Goal: Task Accomplishment & Management: Complete application form

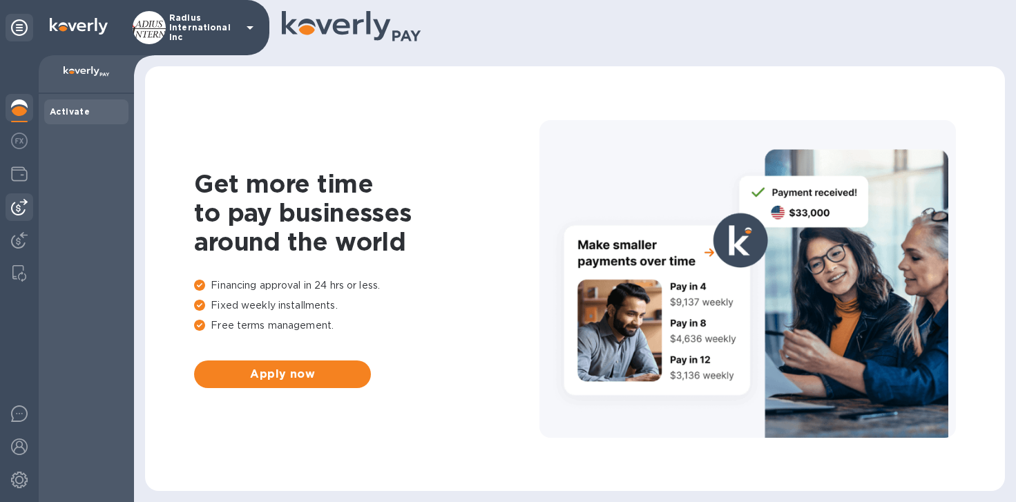
click at [19, 207] on img at bounding box center [19, 207] width 17 height 17
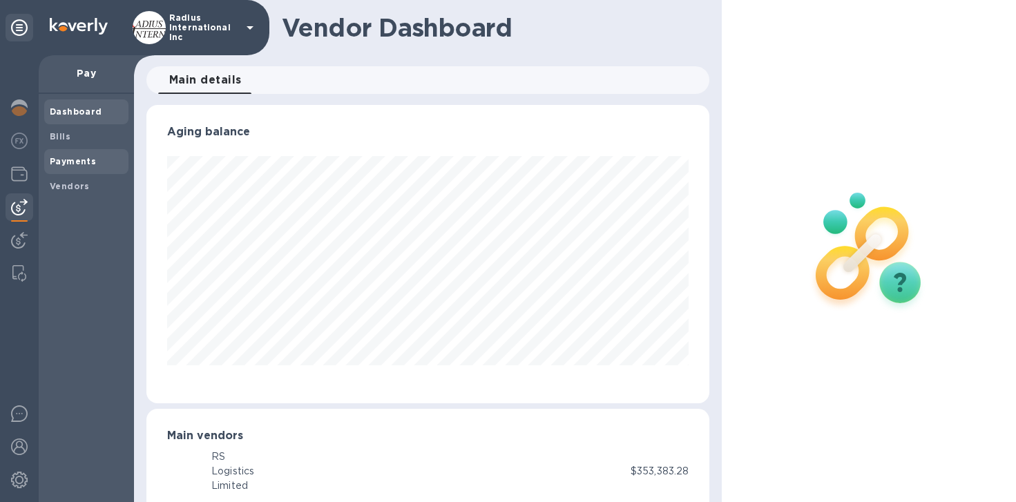
scroll to position [690484, 690225]
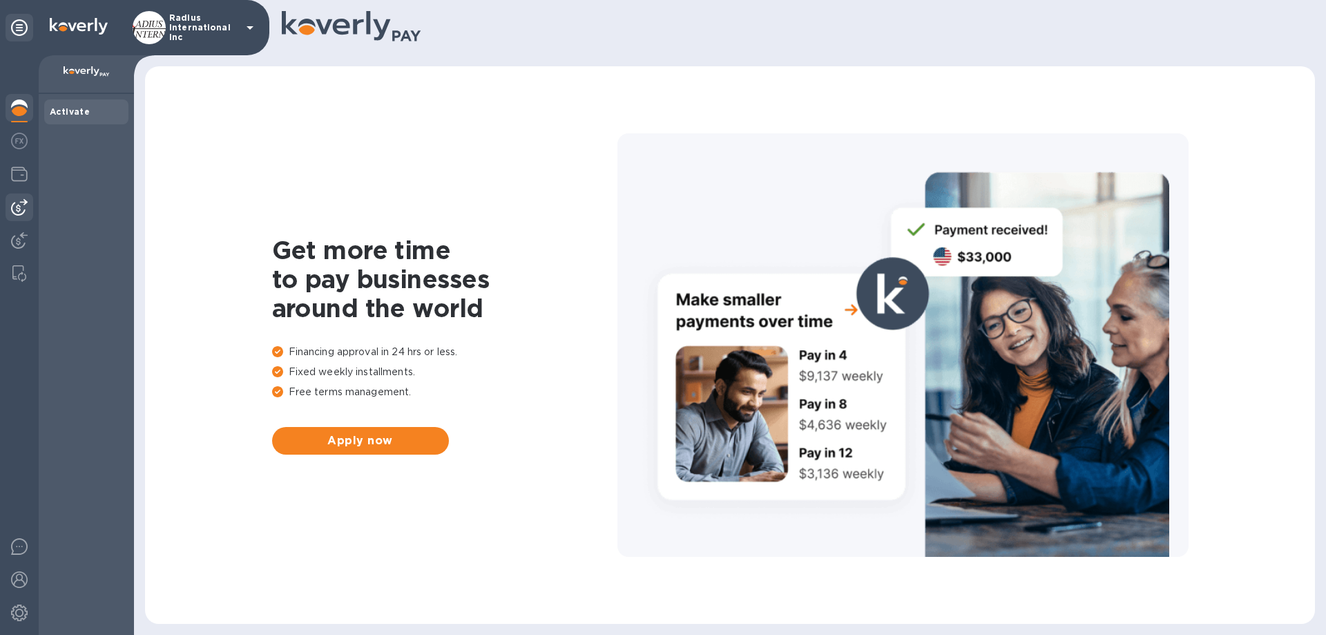
click at [17, 208] on img at bounding box center [19, 207] width 17 height 17
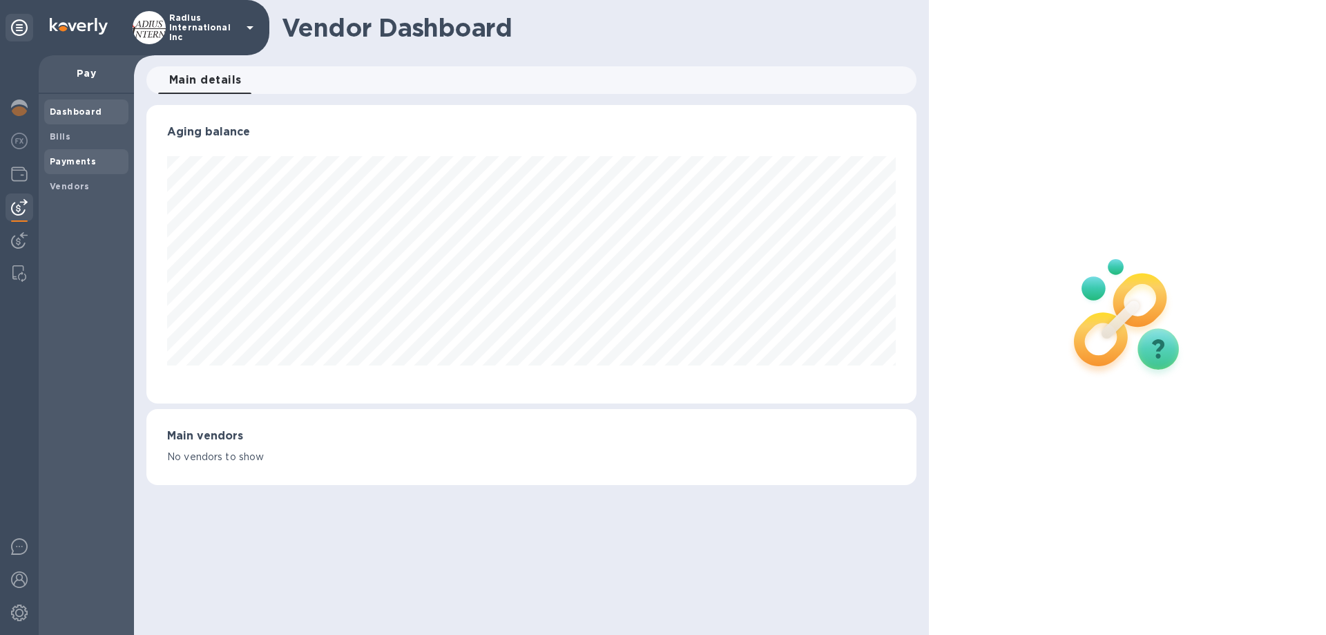
scroll to position [690484, 690018]
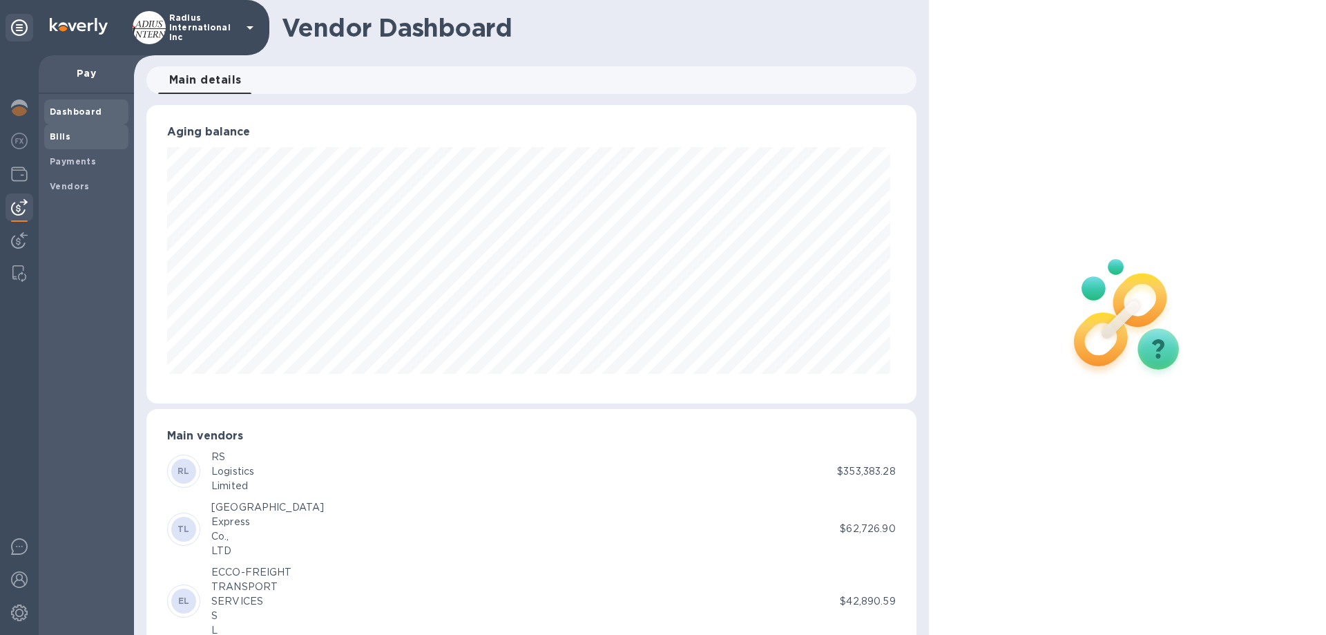
click at [57, 132] on b "Bills" at bounding box center [60, 136] width 21 height 10
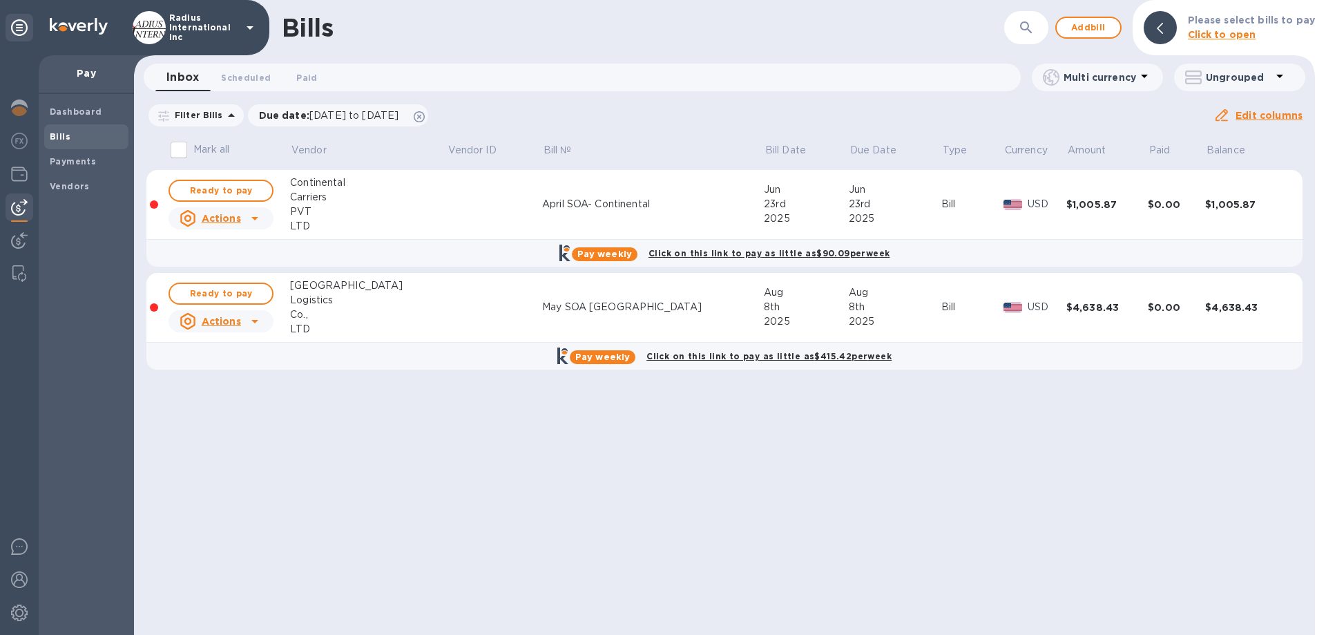
click at [731, 372] on table "Mark all Vendor Vendor ID Bill № Bill Date Due Date Type Currency Amount Paid B…" at bounding box center [724, 258] width 1156 height 249
click at [1096, 34] on span "Add bill" at bounding box center [1088, 27] width 41 height 17
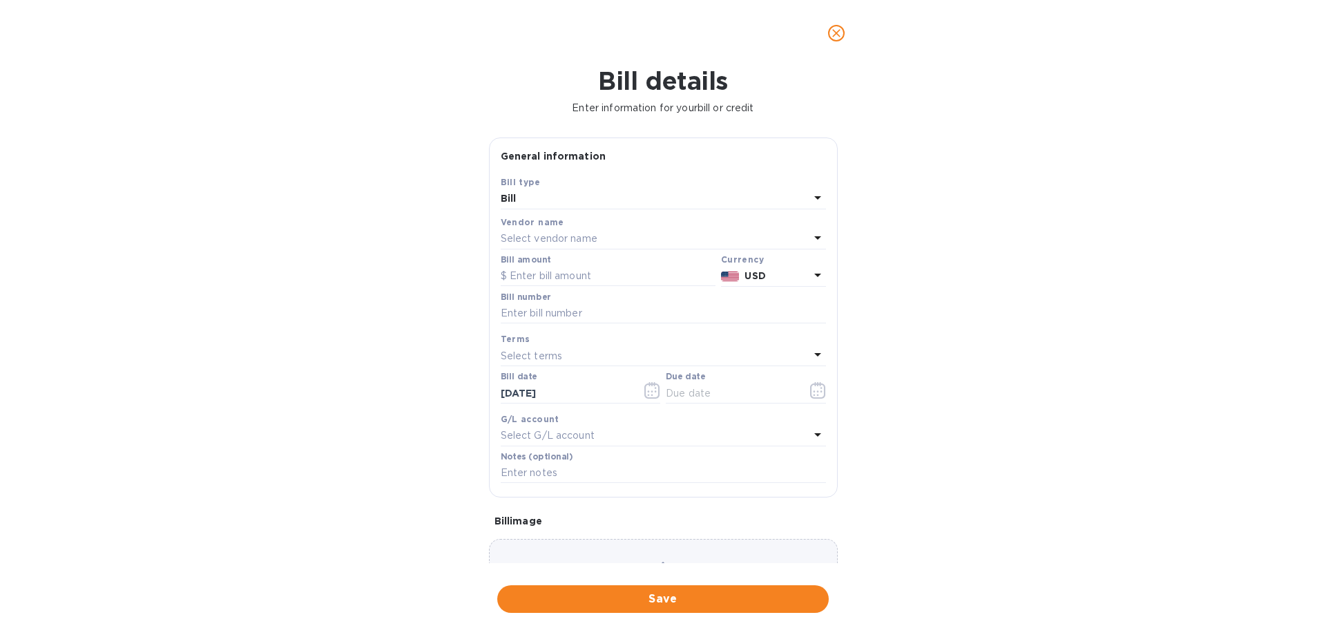
click at [590, 240] on p "Select vendor name" at bounding box center [549, 238] width 97 height 15
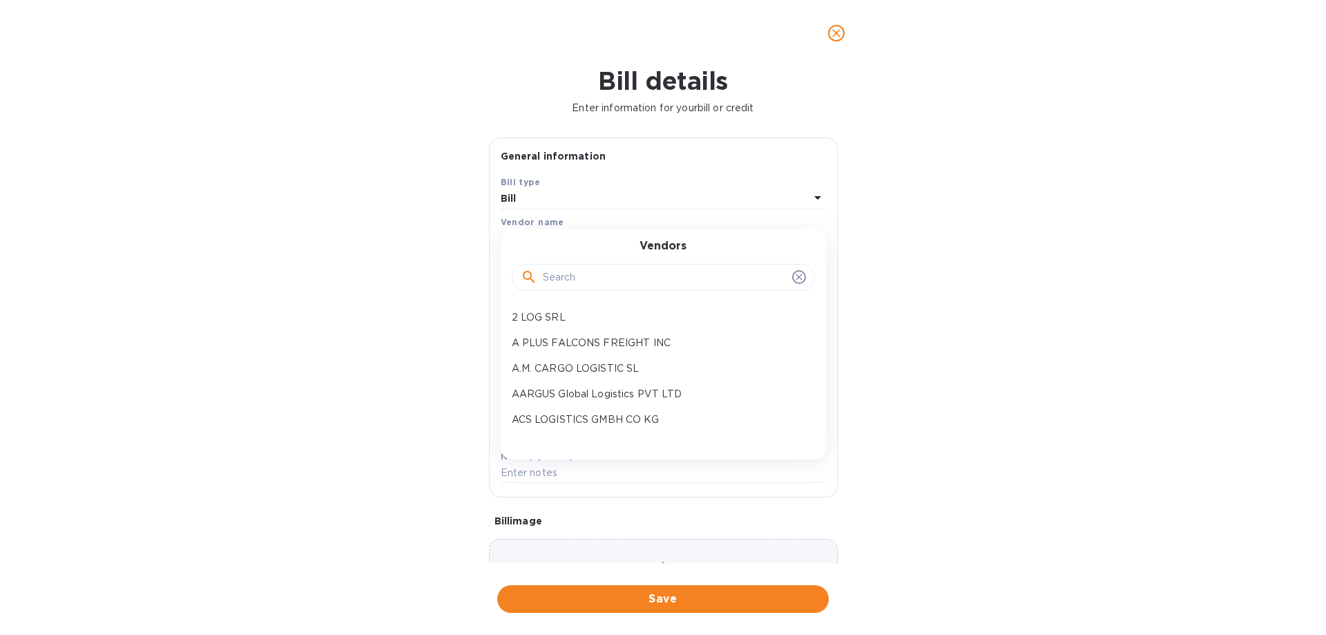
click at [596, 274] on input "text" at bounding box center [665, 277] width 244 height 21
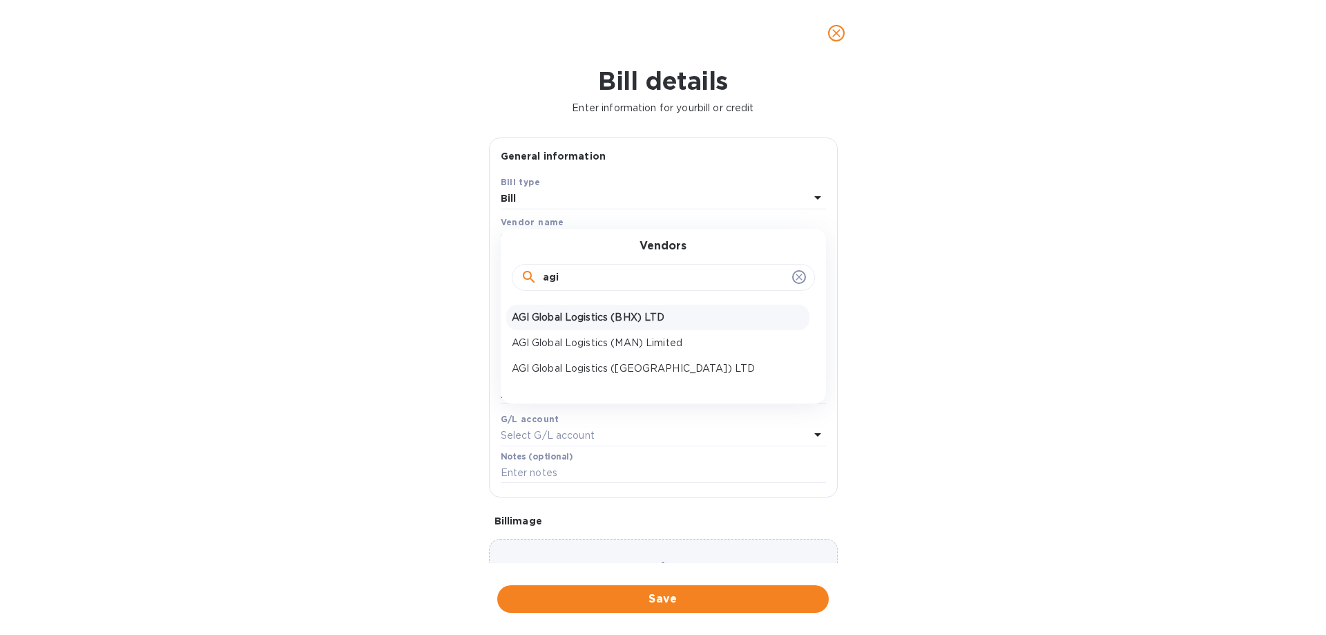
type input "agi"
click at [619, 319] on p "AGI Global Logistics (BHX) LTD" at bounding box center [658, 317] width 292 height 15
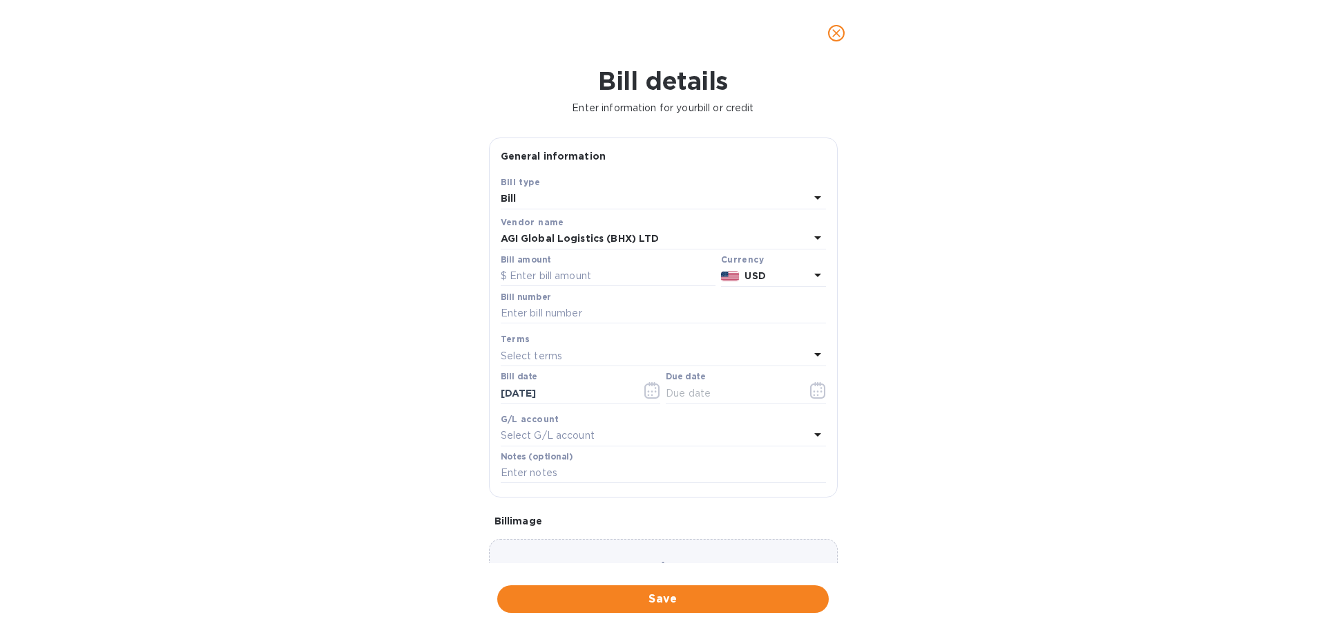
drag, startPoint x: 841, startPoint y: 35, endPoint x: 218, endPoint y: 153, distance: 634.1
click at [841, 35] on icon "close" at bounding box center [837, 33] width 14 height 14
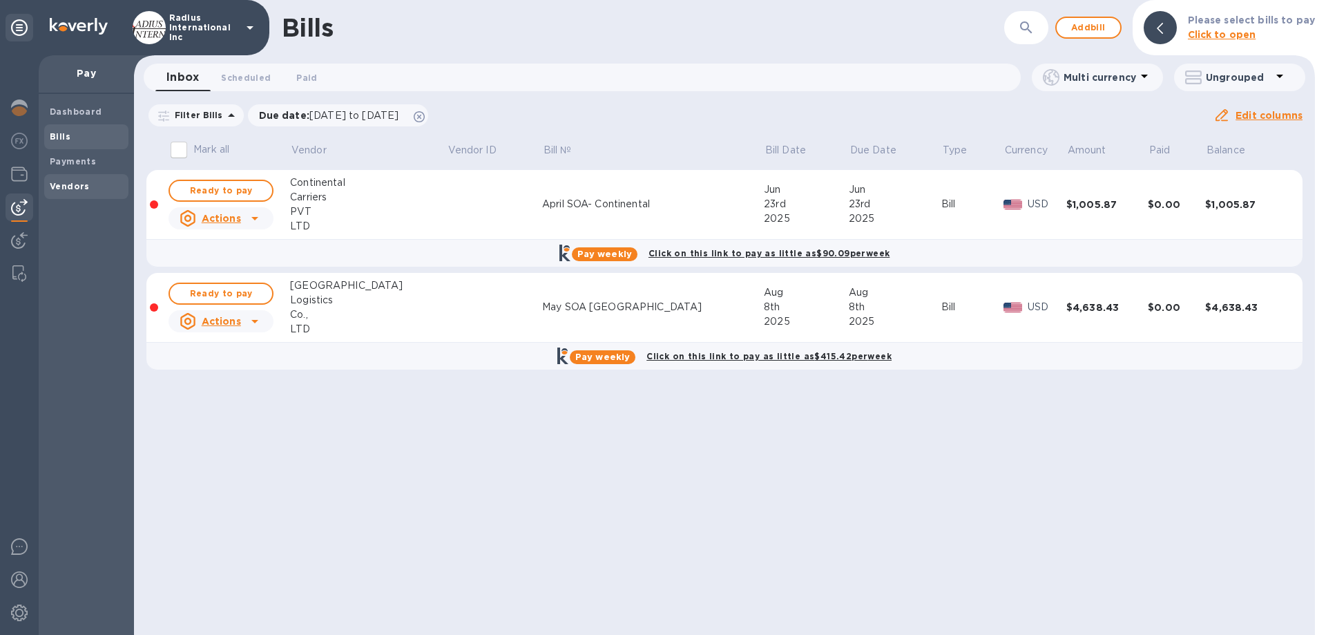
click at [82, 182] on b "Vendors" at bounding box center [70, 186] width 40 height 10
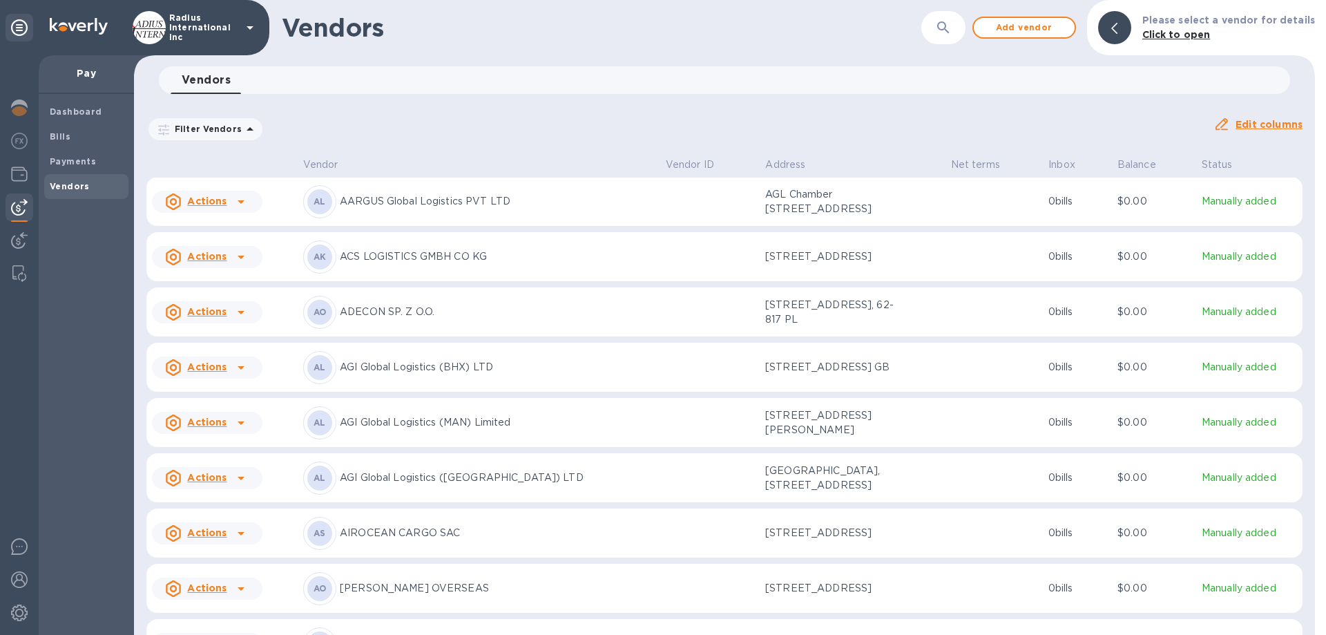
scroll to position [276, 0]
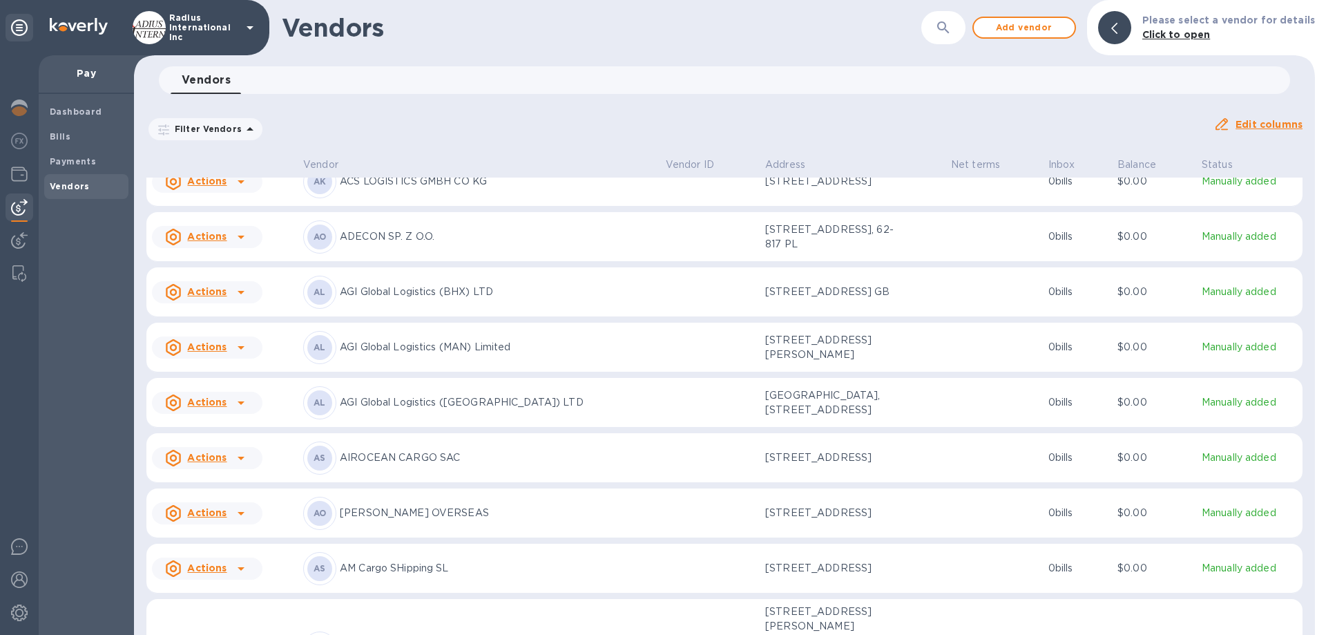
click at [459, 299] on p "AGI Global Logistics (BHX) LTD" at bounding box center [497, 292] width 315 height 15
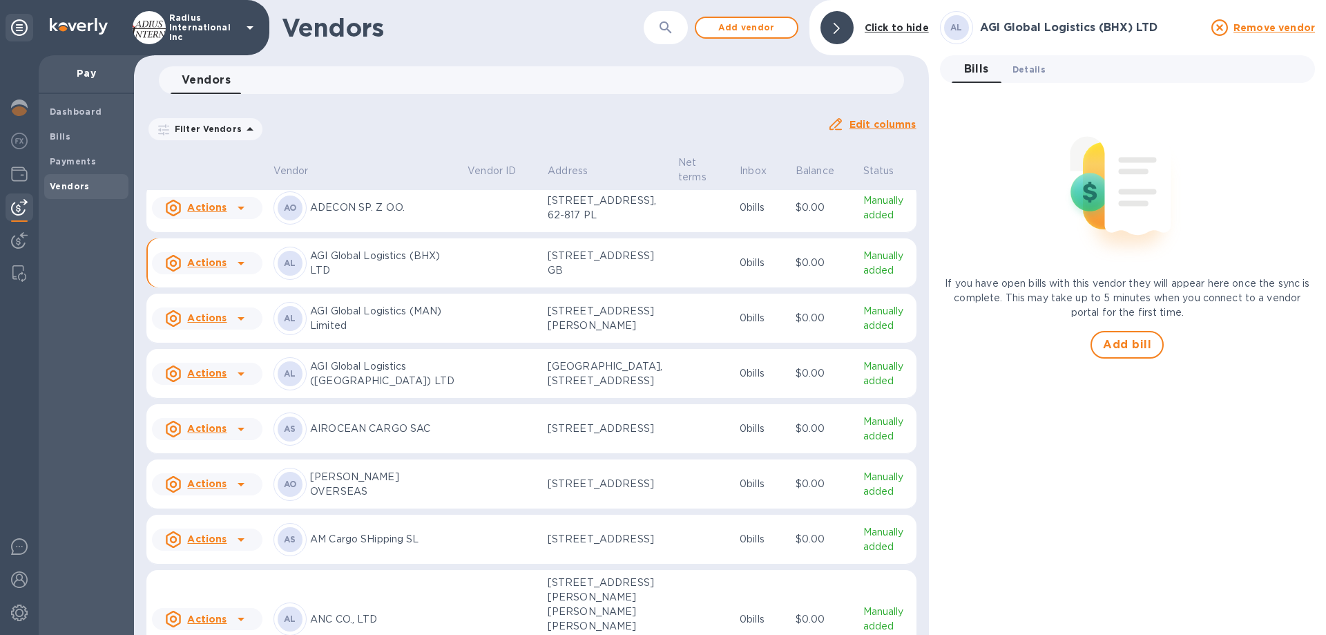
click at [1032, 74] on span "Details 0" at bounding box center [1029, 69] width 33 height 15
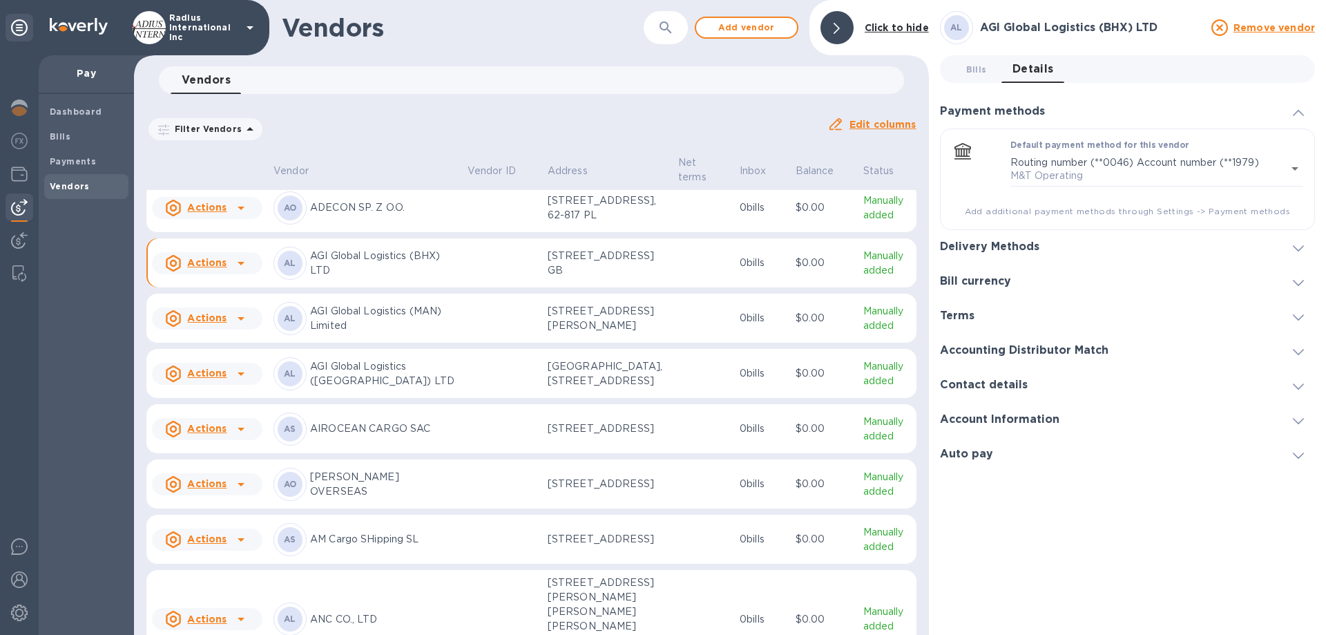
click at [1000, 242] on h3 "Delivery Methods" at bounding box center [989, 246] width 99 height 13
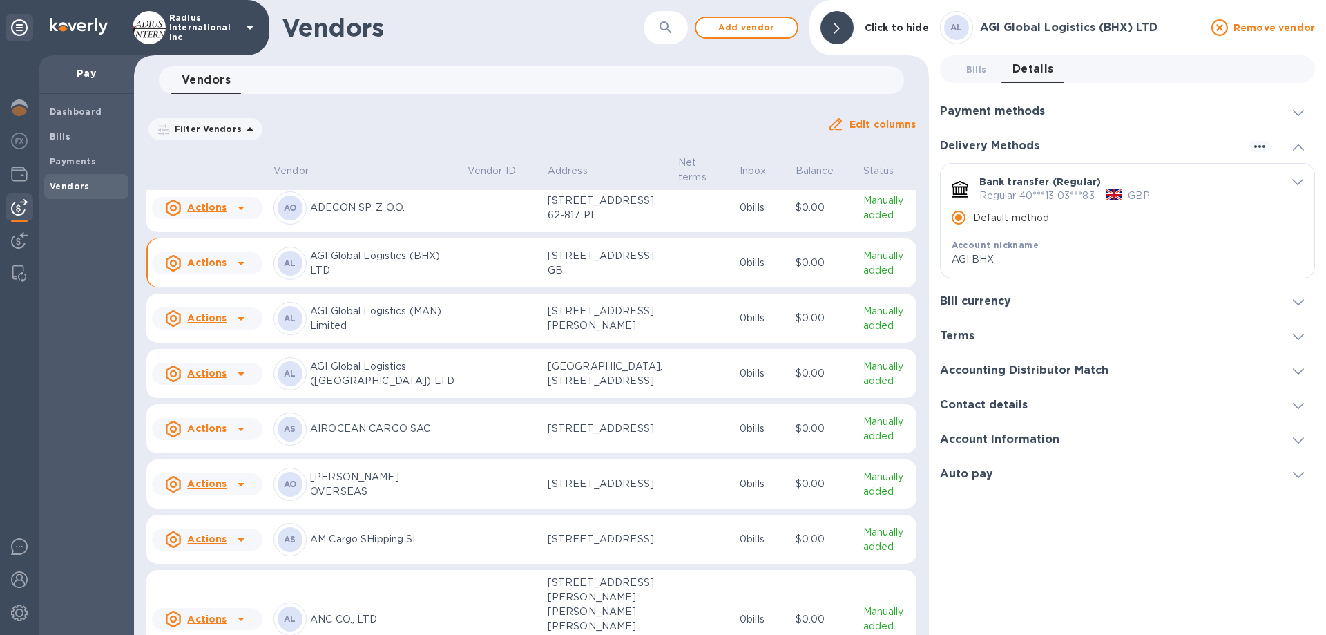
click at [1299, 183] on icon "default-method" at bounding box center [1297, 183] width 11 height 6
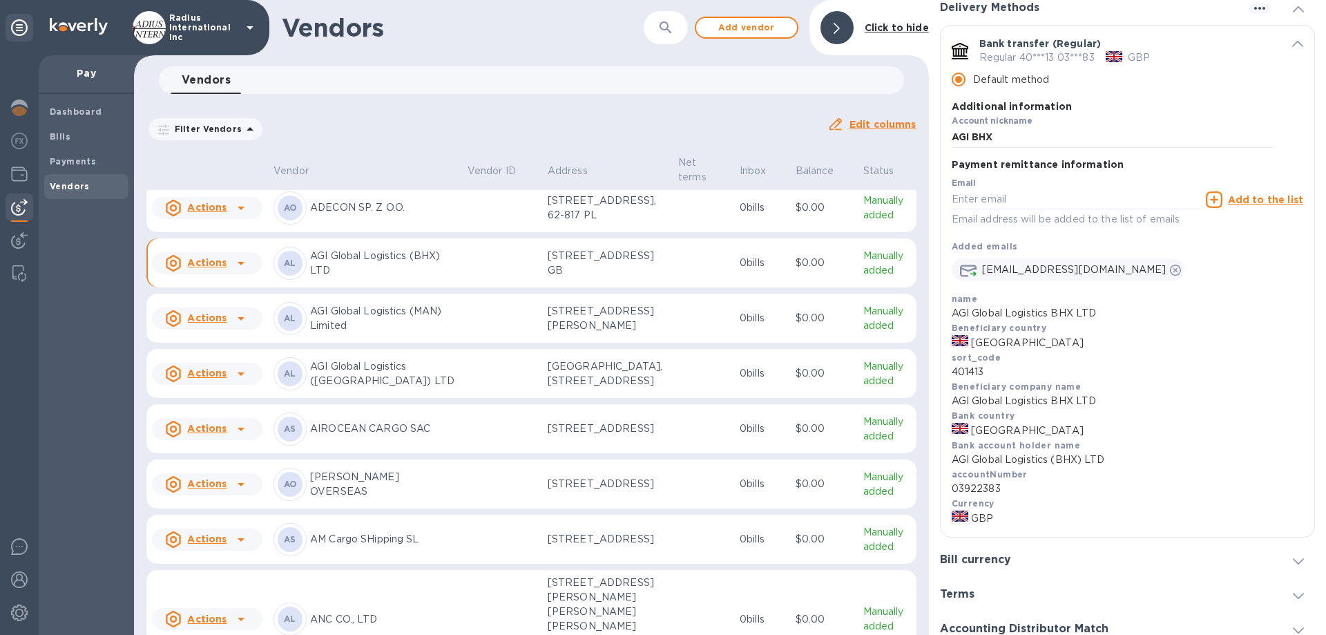
scroll to position [207, 0]
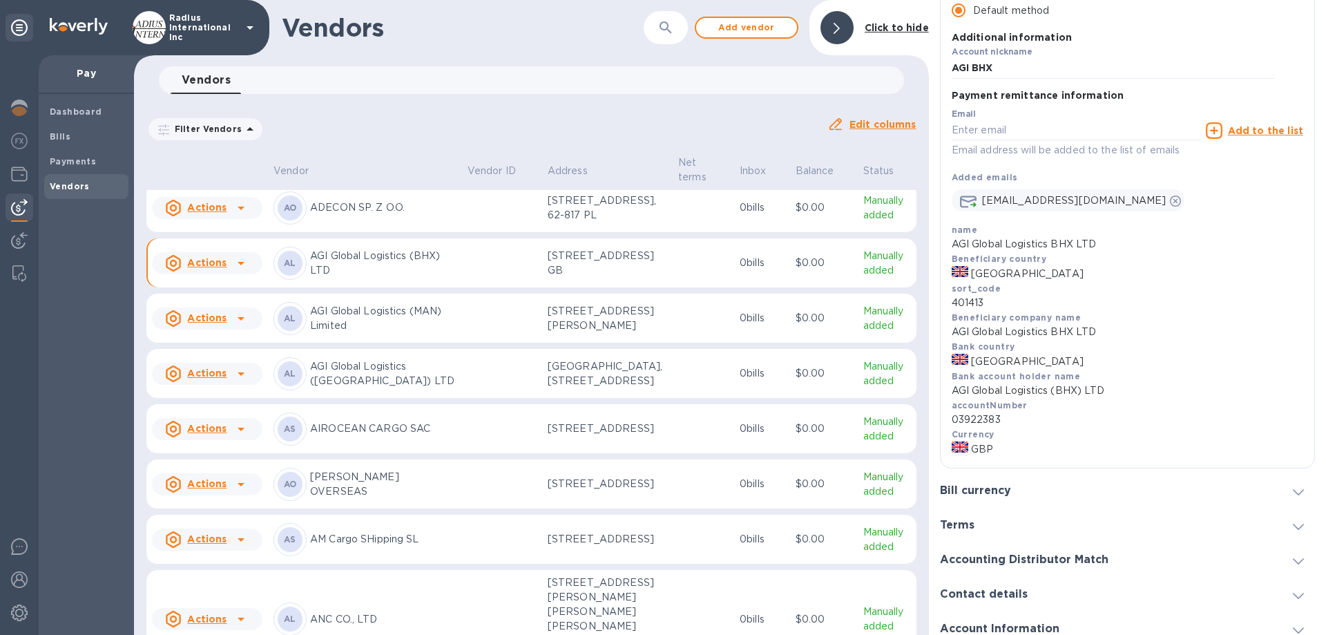
click at [994, 491] on h3 "Bill currency" at bounding box center [975, 490] width 71 height 13
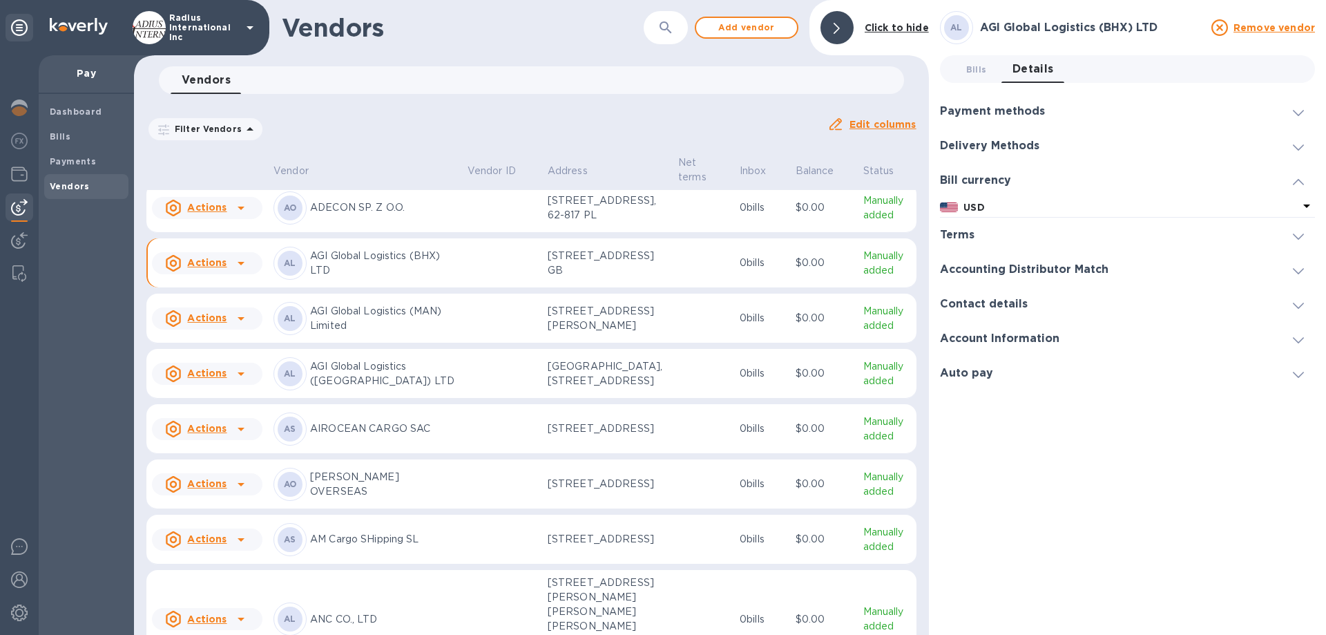
click at [990, 145] on h3 "Delivery Methods" at bounding box center [989, 146] width 99 height 13
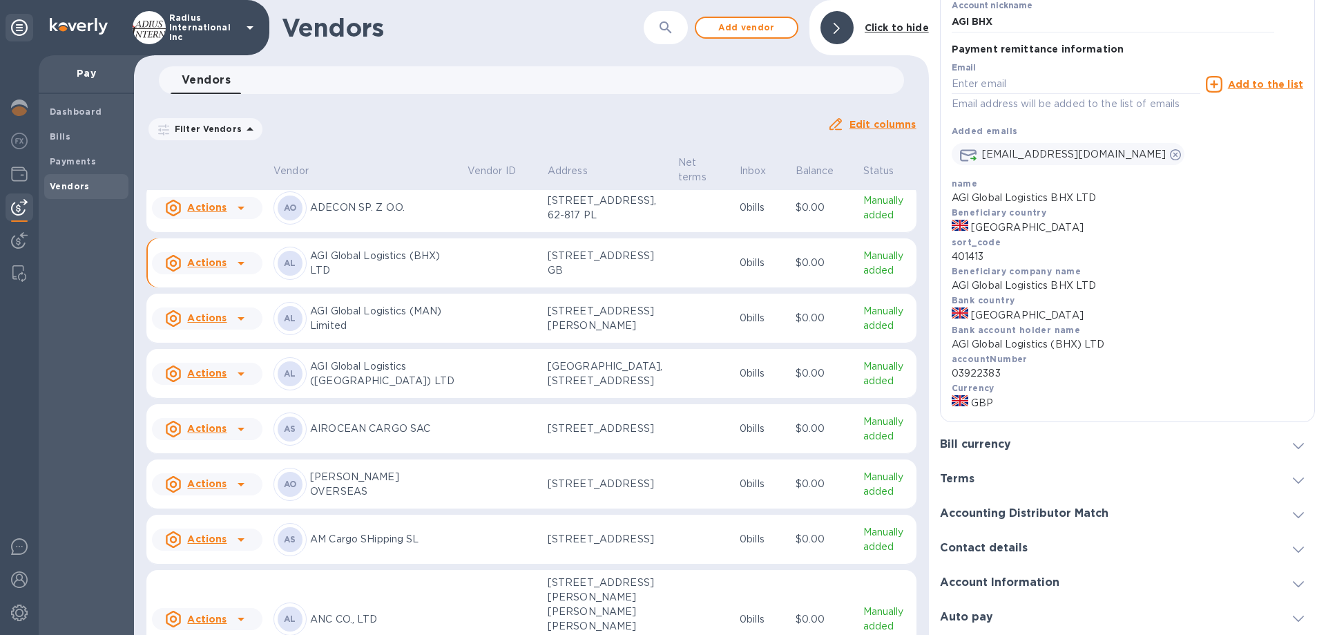
scroll to position [46, 0]
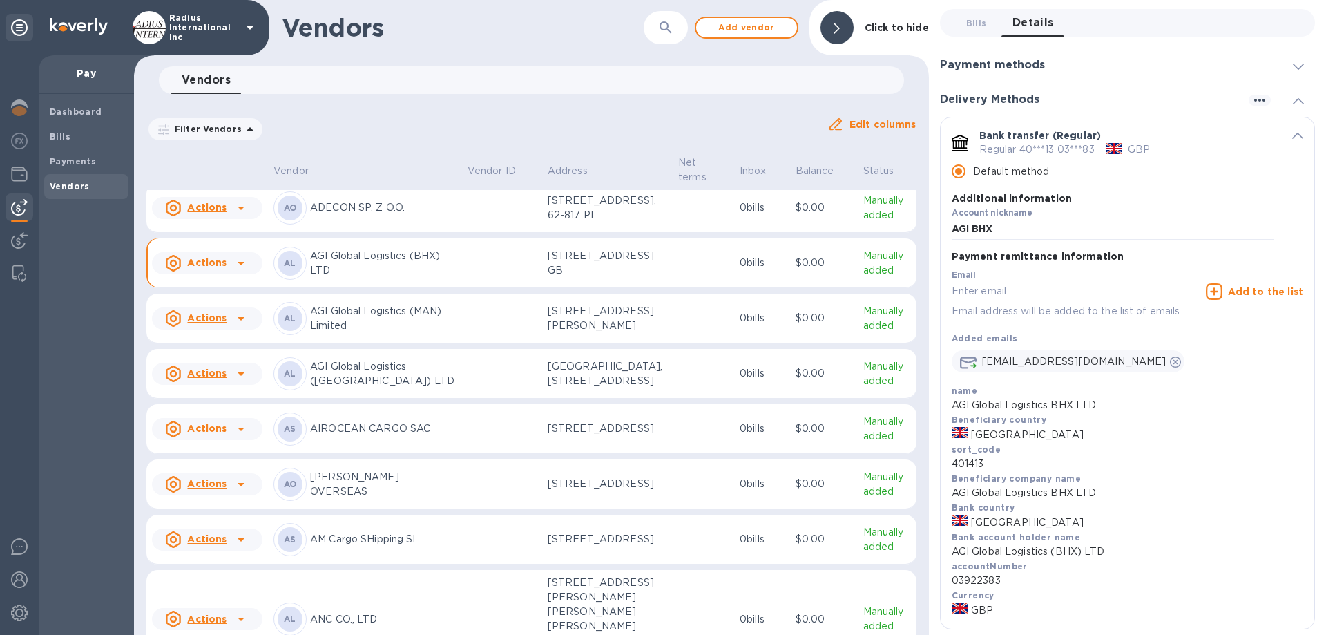
click at [367, 333] on p "AGI Global Logistics (MAN) Limited" at bounding box center [383, 318] width 146 height 29
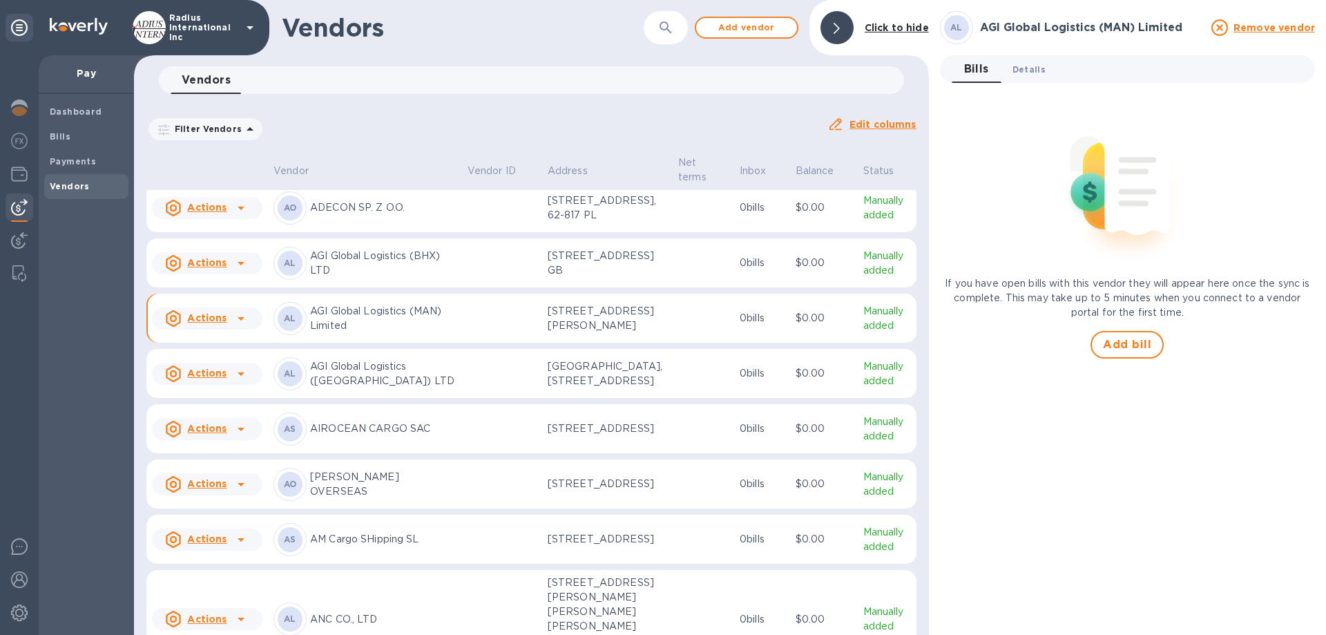
click at [1035, 79] on button "Details 0" at bounding box center [1029, 69] width 55 height 28
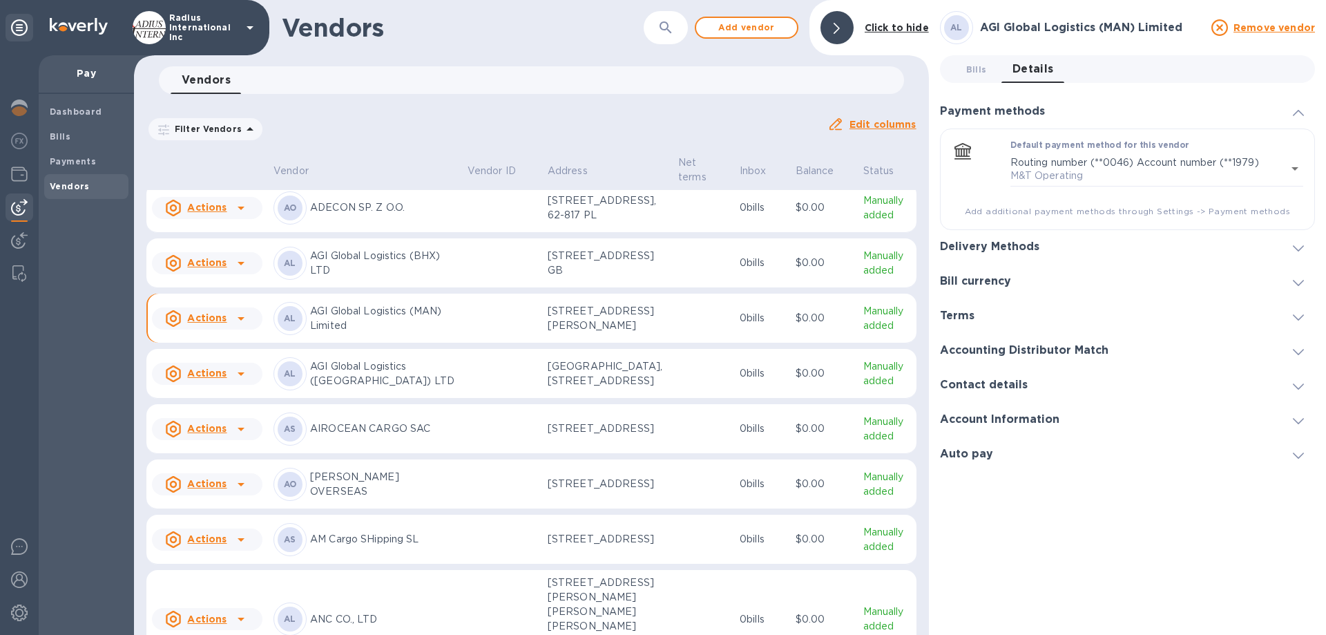
click at [1013, 249] on h3 "Delivery Methods" at bounding box center [989, 246] width 99 height 13
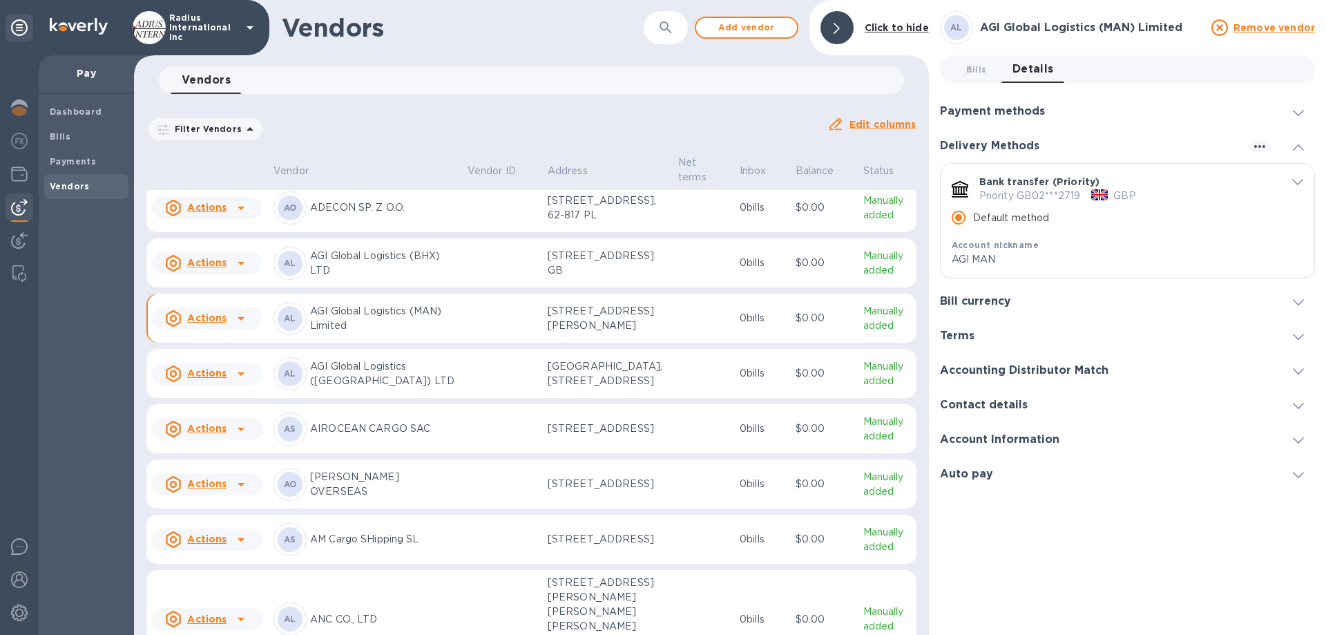
click at [422, 388] on p "AGI Global Logistics (UK) LTD" at bounding box center [383, 373] width 146 height 29
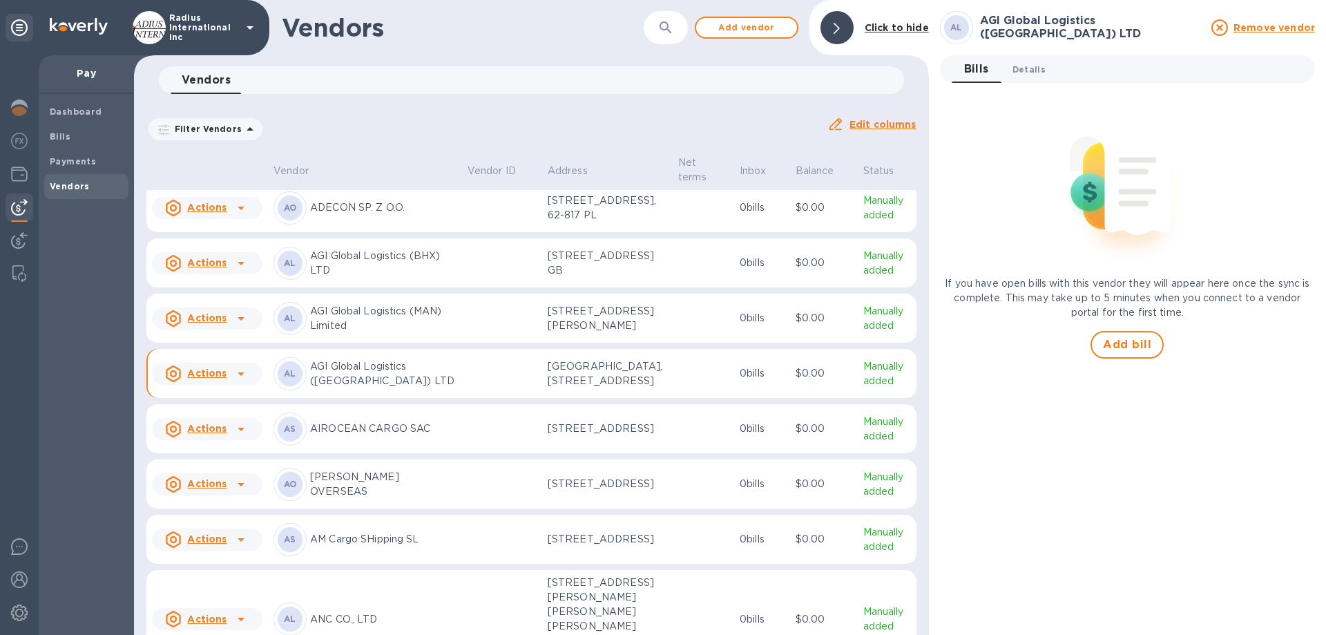
click at [1038, 75] on span "Details 0" at bounding box center [1029, 69] width 33 height 15
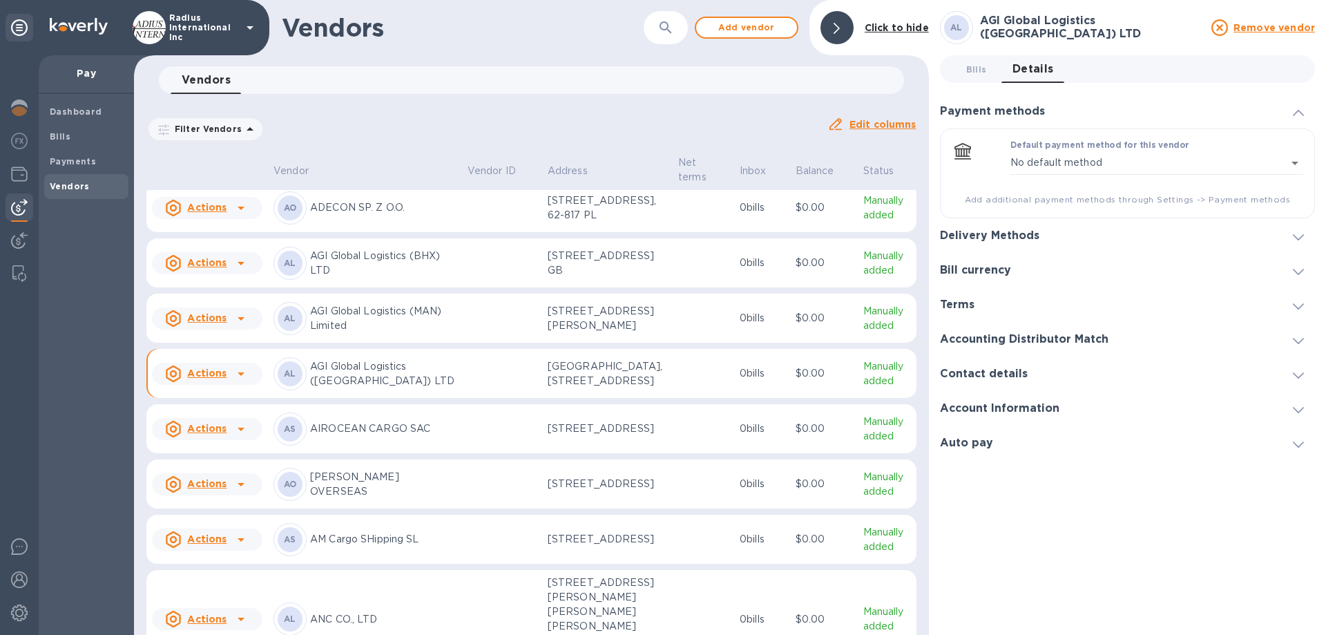
click at [991, 230] on h3 "Delivery Methods" at bounding box center [989, 235] width 99 height 13
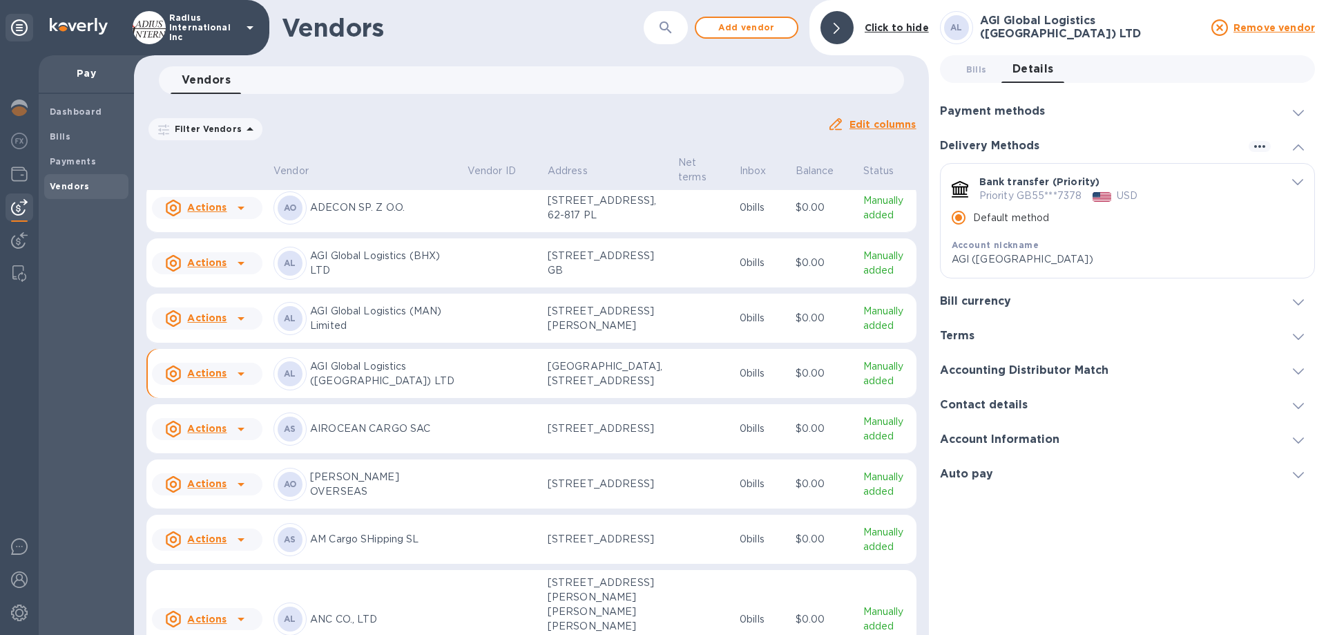
click at [1293, 173] on div "Bank transfer (Priority) Priority GB55***7378 USD Default method Account nickna…" at bounding box center [1128, 221] width 374 height 114
click at [1300, 179] on icon "default-method" at bounding box center [1297, 182] width 11 height 6
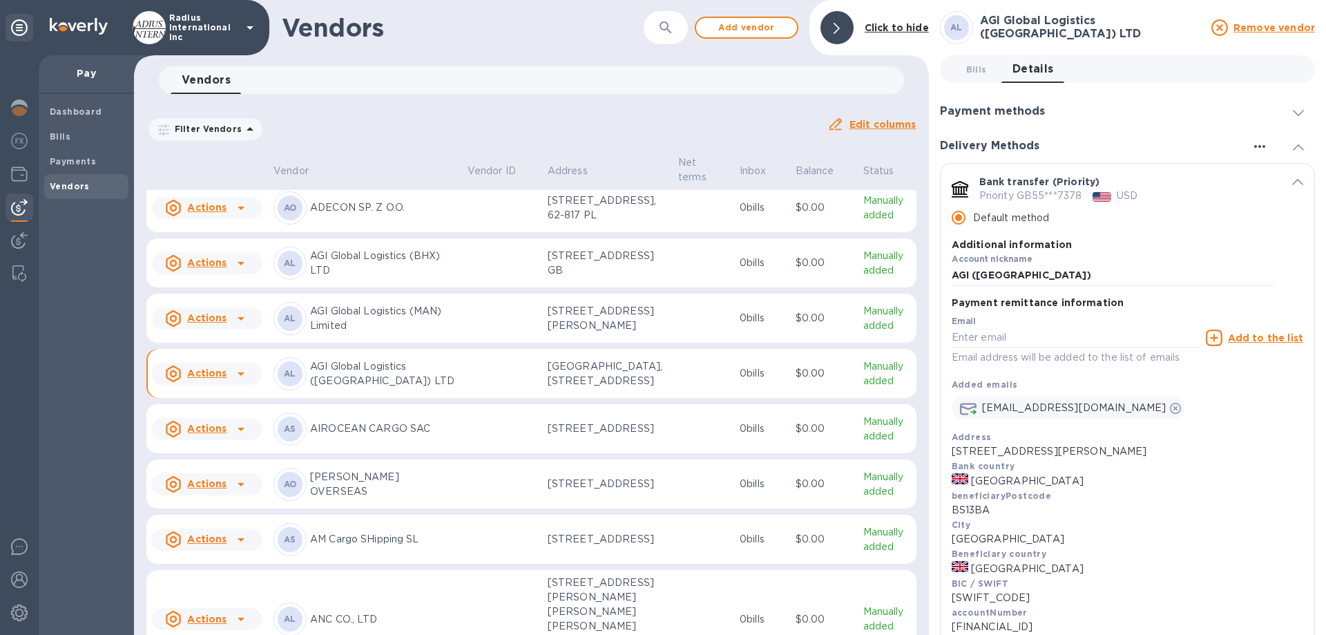
click at [1254, 146] on icon "button" at bounding box center [1259, 146] width 11 height 3
click at [336, 489] on div at bounding box center [663, 317] width 1326 height 635
click at [972, 69] on span "Bills 0" at bounding box center [976, 69] width 21 height 15
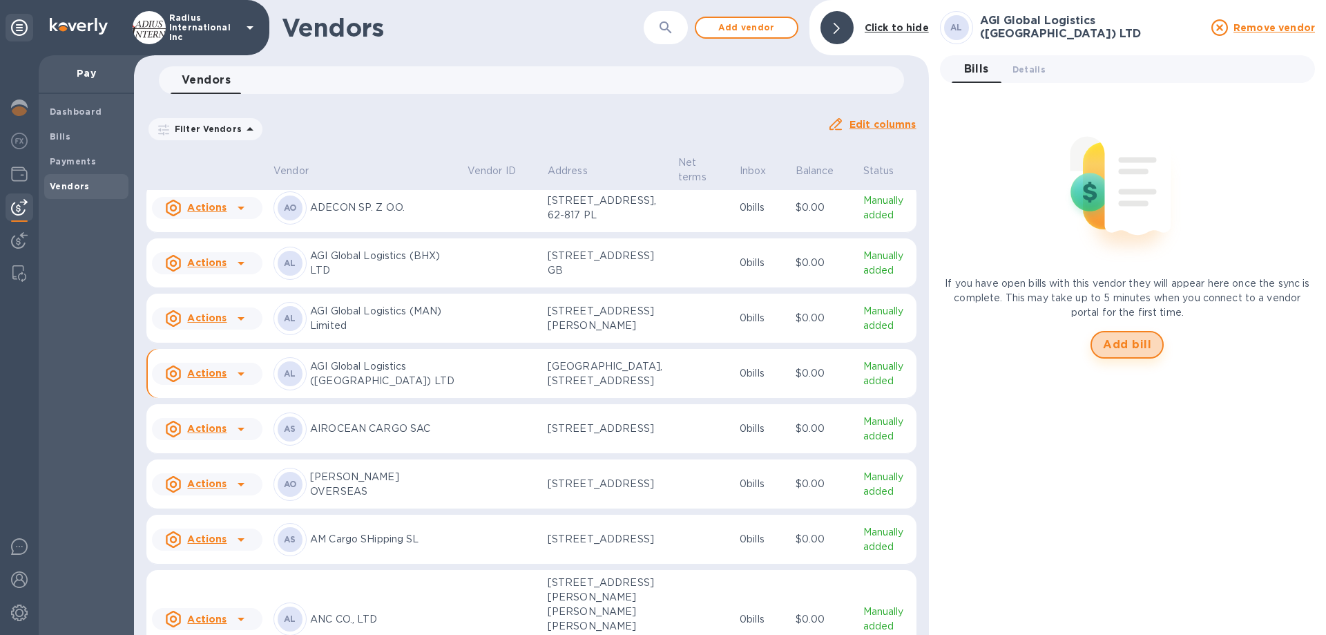
click at [1135, 354] on button "Add bill" at bounding box center [1127, 345] width 73 height 28
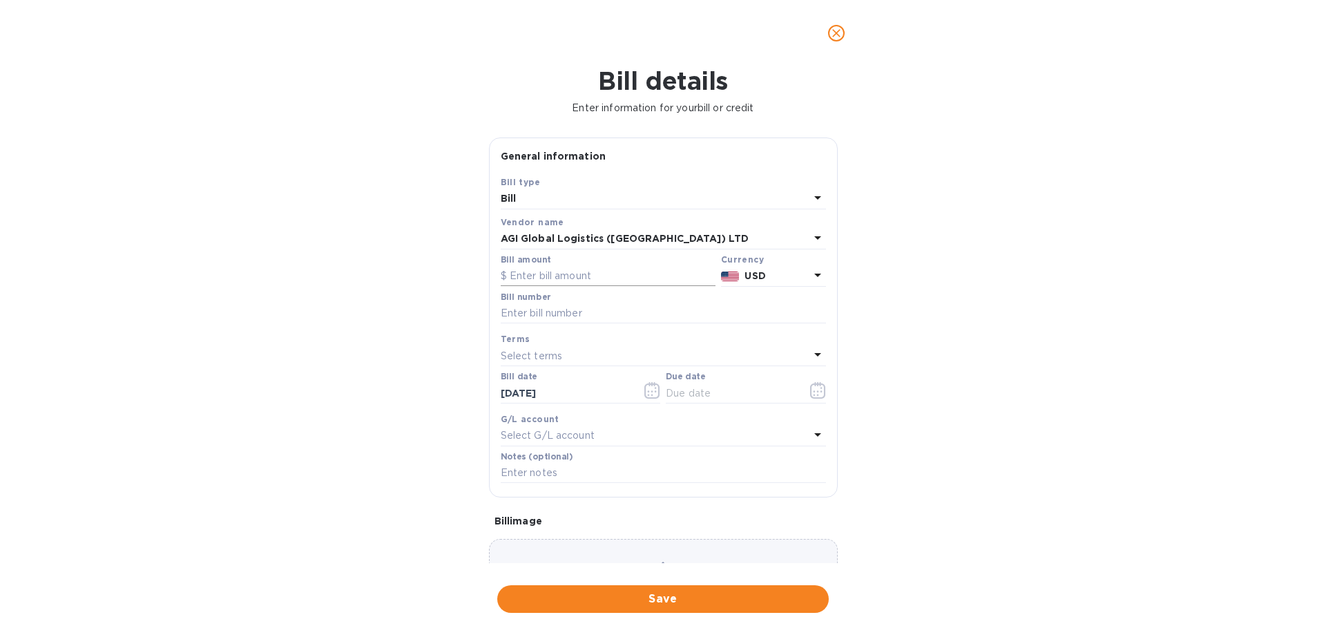
click at [563, 275] on input "text" at bounding box center [608, 276] width 215 height 21
type input "2,524.45"
type input "SOA Balance"
drag, startPoint x: 682, startPoint y: 394, endPoint x: 704, endPoint y: 410, distance: 27.2
click at [682, 394] on input "text" at bounding box center [731, 393] width 131 height 21
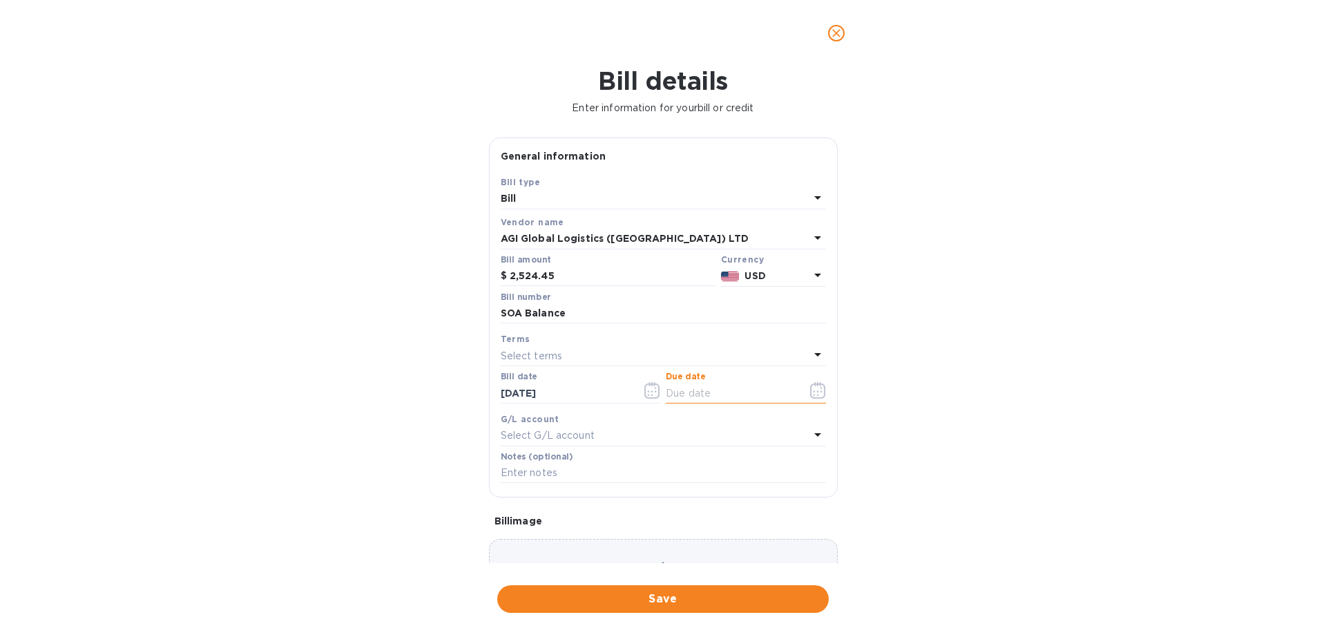
click at [814, 391] on icon "button" at bounding box center [818, 390] width 16 height 17
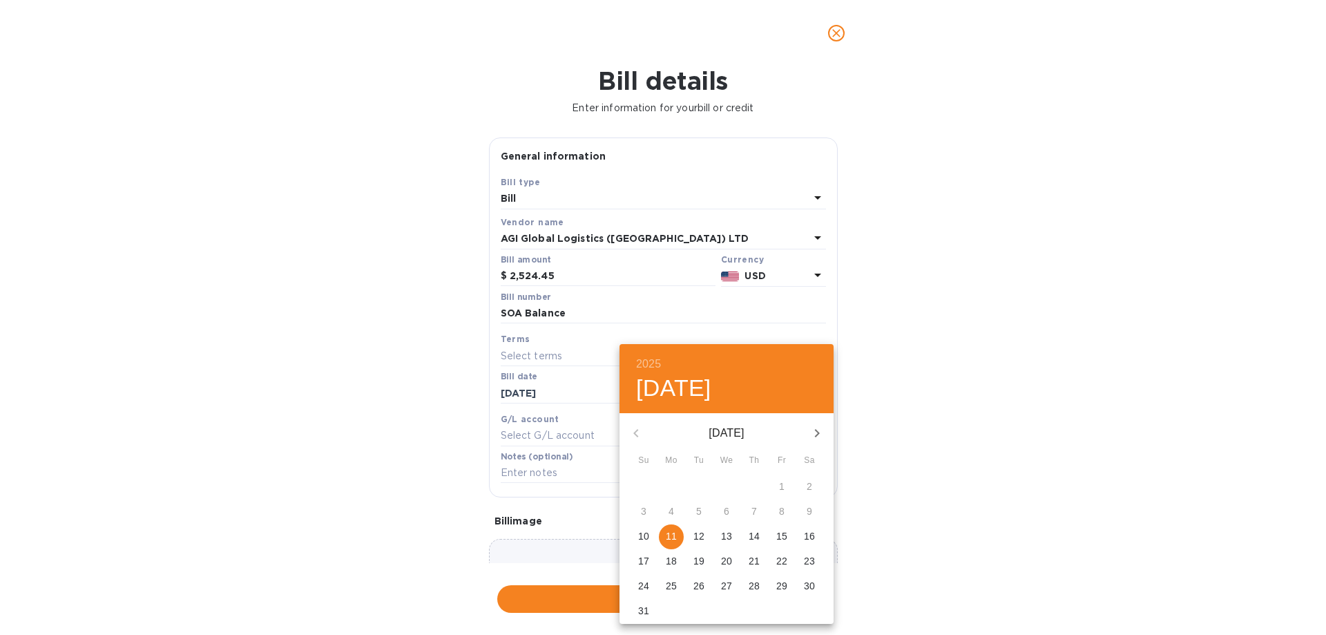
click at [674, 531] on p "11" at bounding box center [671, 536] width 11 height 14
type input "08/11/2025"
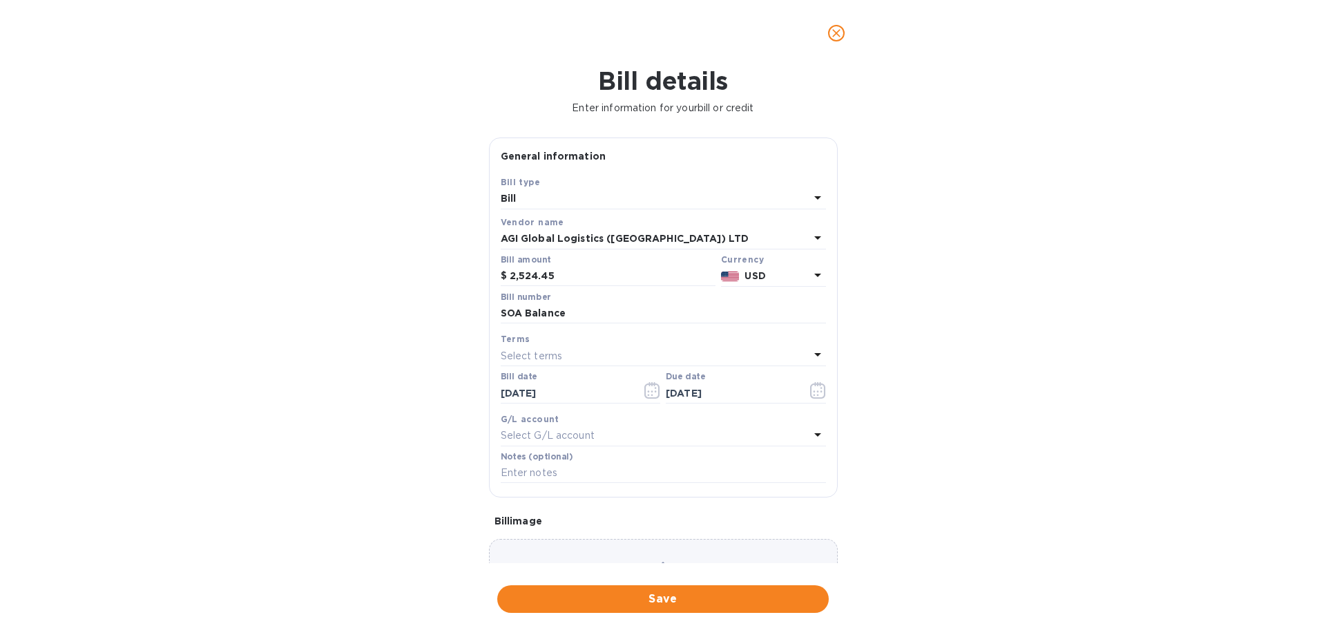
drag, startPoint x: 1009, startPoint y: 502, endPoint x: 772, endPoint y: 242, distance: 351.6
click at [1003, 485] on div "2025 Mon, Aug 11 August 2025 Su Mo Tu We Th Fr Sa 27 28 29 30 31 1 2 3 4 5 6 7 …" at bounding box center [663, 317] width 1326 height 635
click at [707, 600] on span "Save" at bounding box center [662, 599] width 309 height 17
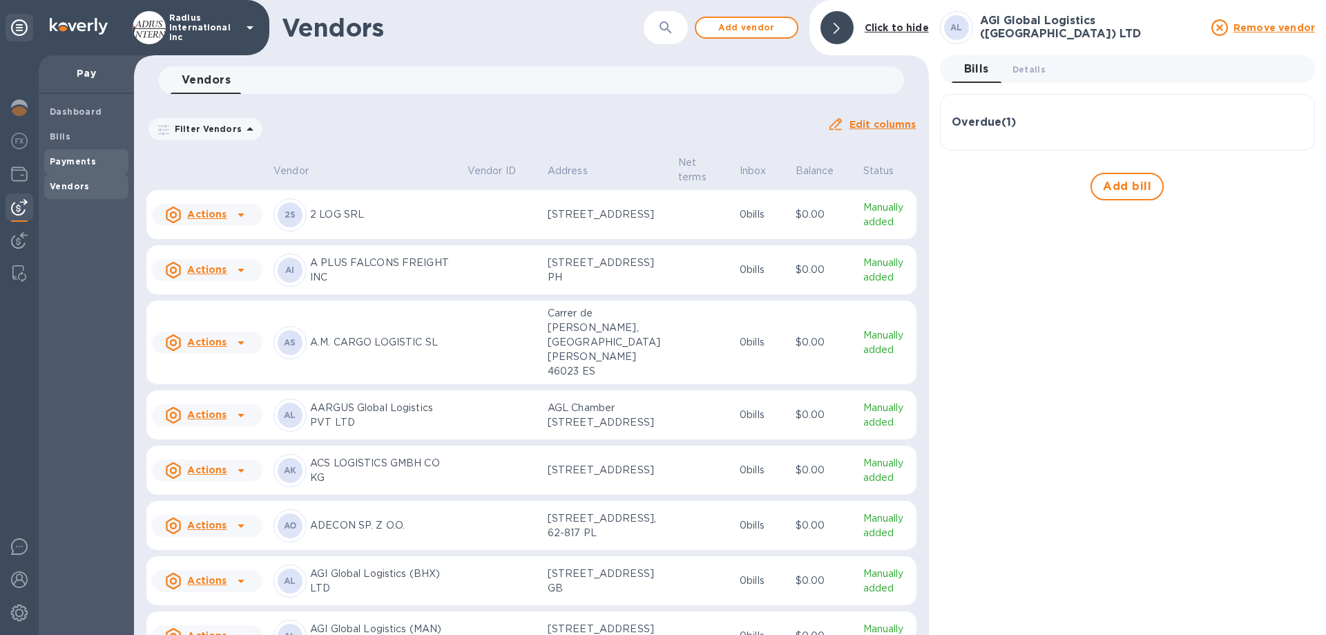
click at [102, 161] on span "Payments" at bounding box center [86, 162] width 73 height 14
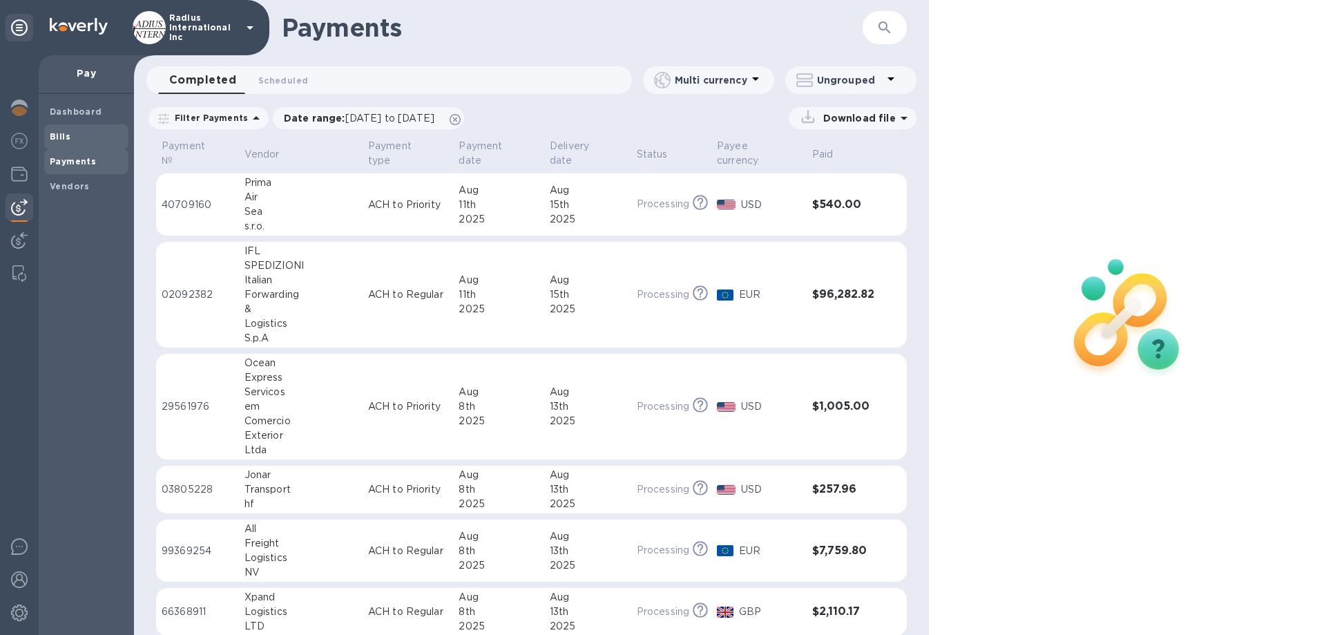
click at [77, 135] on span "Bills" at bounding box center [86, 137] width 73 height 14
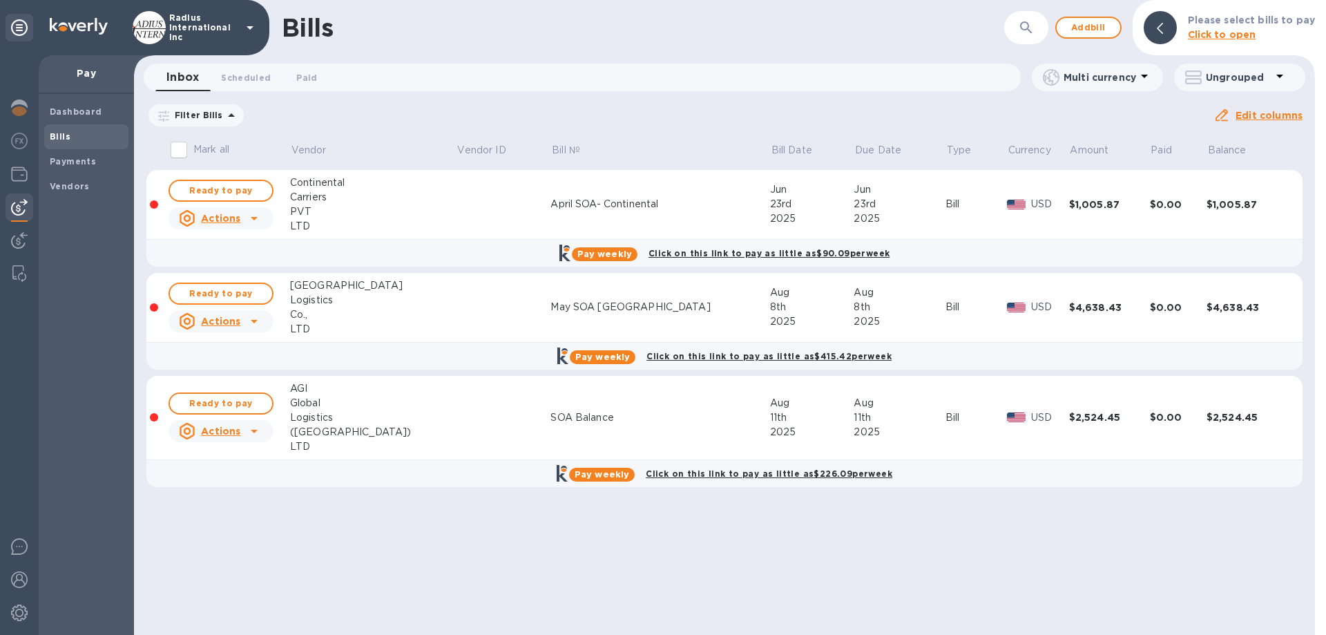
drag, startPoint x: 239, startPoint y: 402, endPoint x: 592, endPoint y: 279, distance: 373.8
click at [240, 402] on span "Ready to pay" at bounding box center [221, 403] width 80 height 17
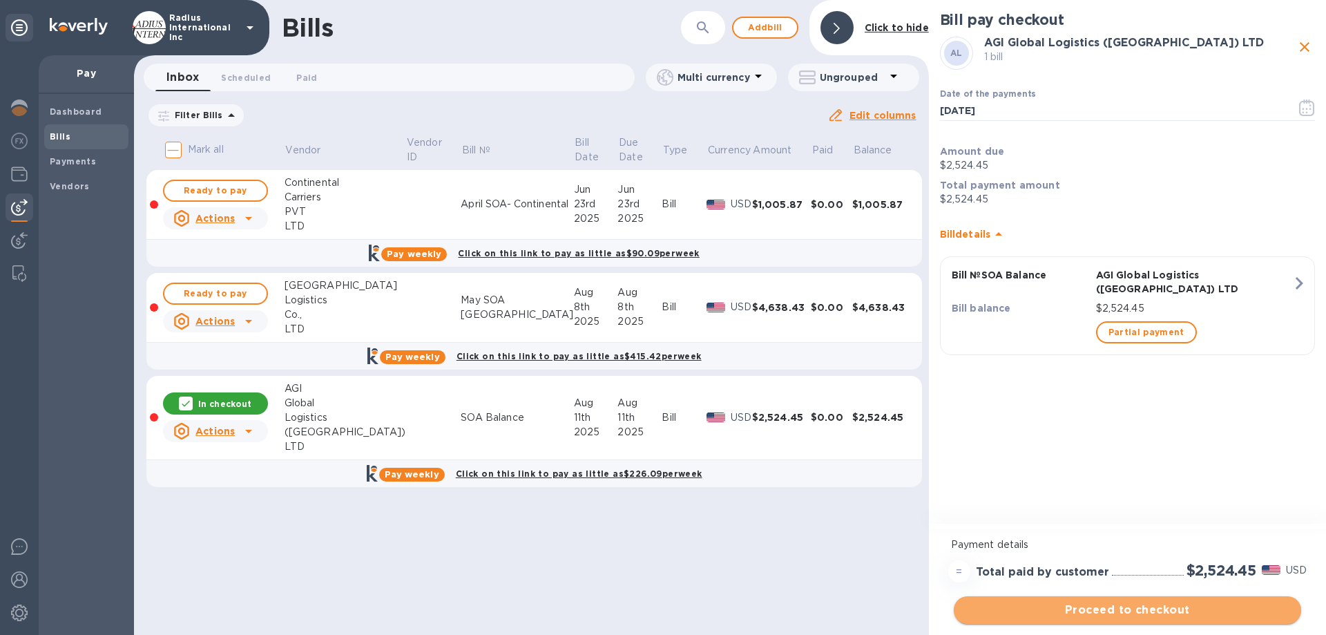
click at [1152, 613] on span "Proceed to checkout" at bounding box center [1127, 610] width 325 height 17
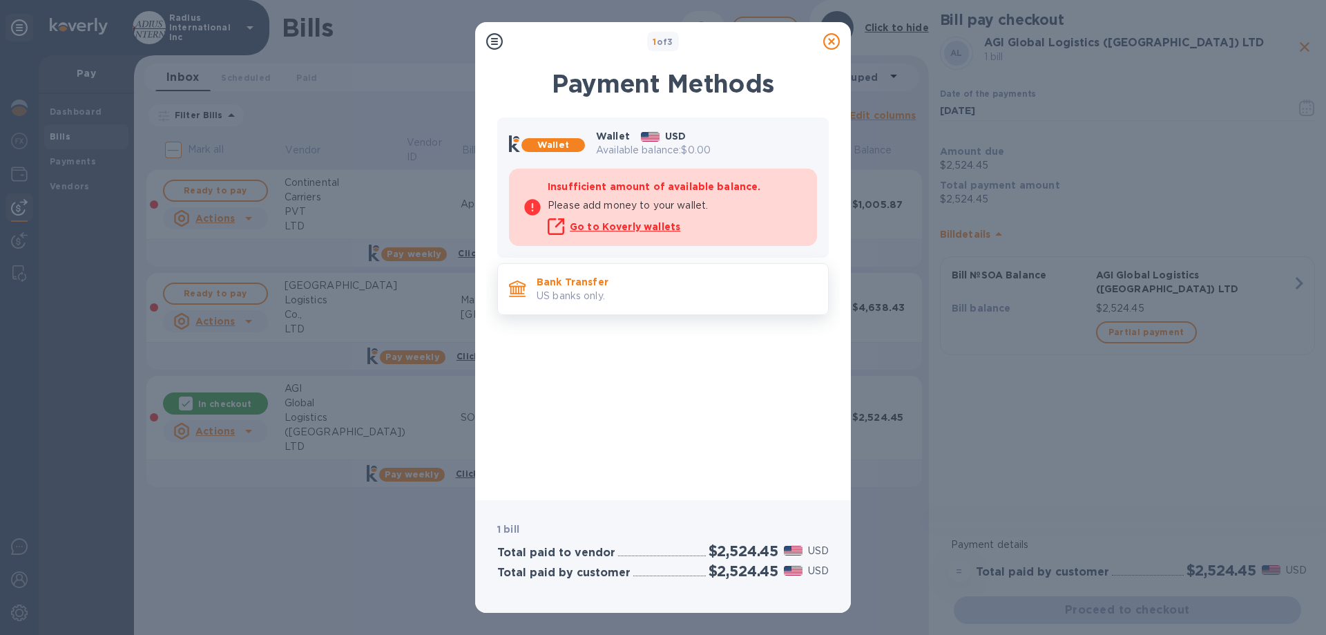
click at [667, 299] on p "US banks only." at bounding box center [677, 296] width 280 height 15
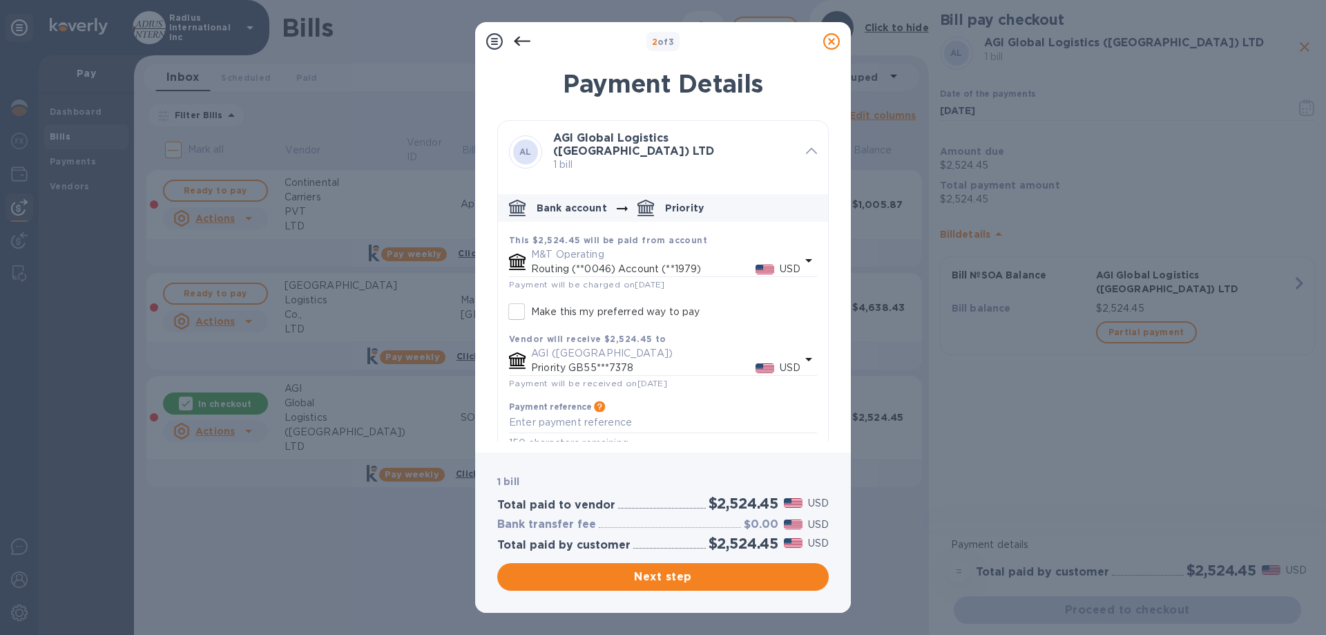
drag, startPoint x: 734, startPoint y: 575, endPoint x: 837, endPoint y: 387, distance: 213.9
click at [734, 573] on span "Next step" at bounding box center [662, 577] width 309 height 17
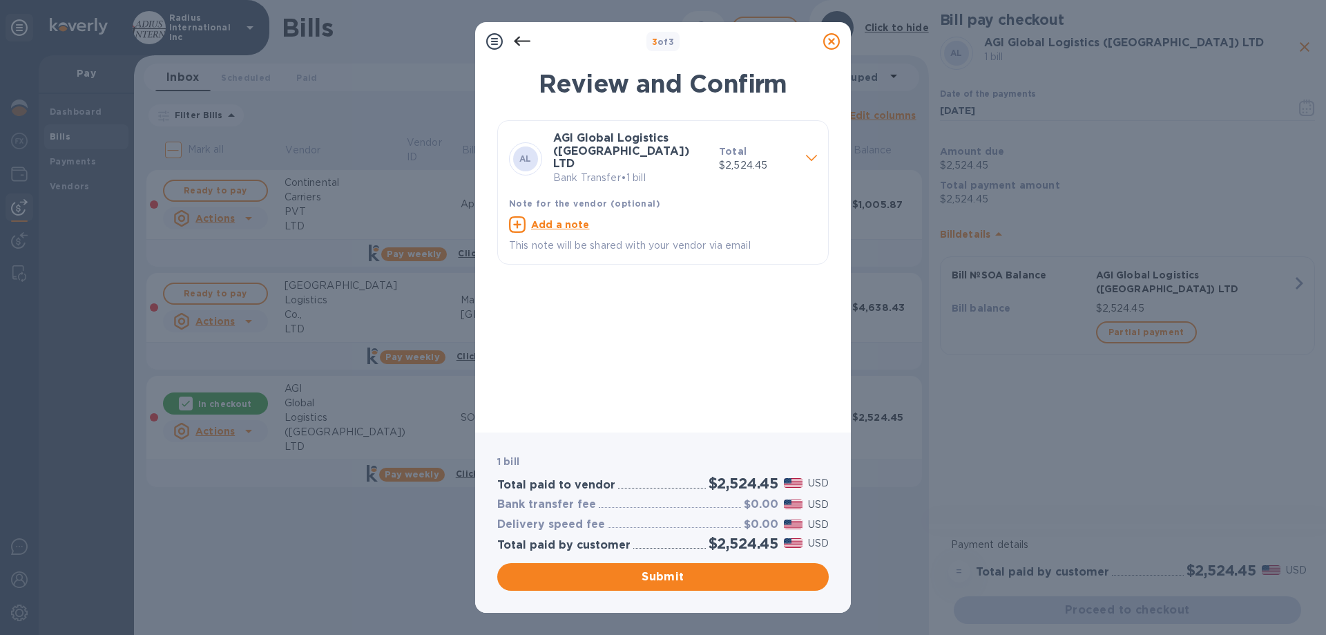
drag, startPoint x: 682, startPoint y: 571, endPoint x: 848, endPoint y: 548, distance: 168.1
click at [682, 570] on span "Submit" at bounding box center [662, 577] width 309 height 17
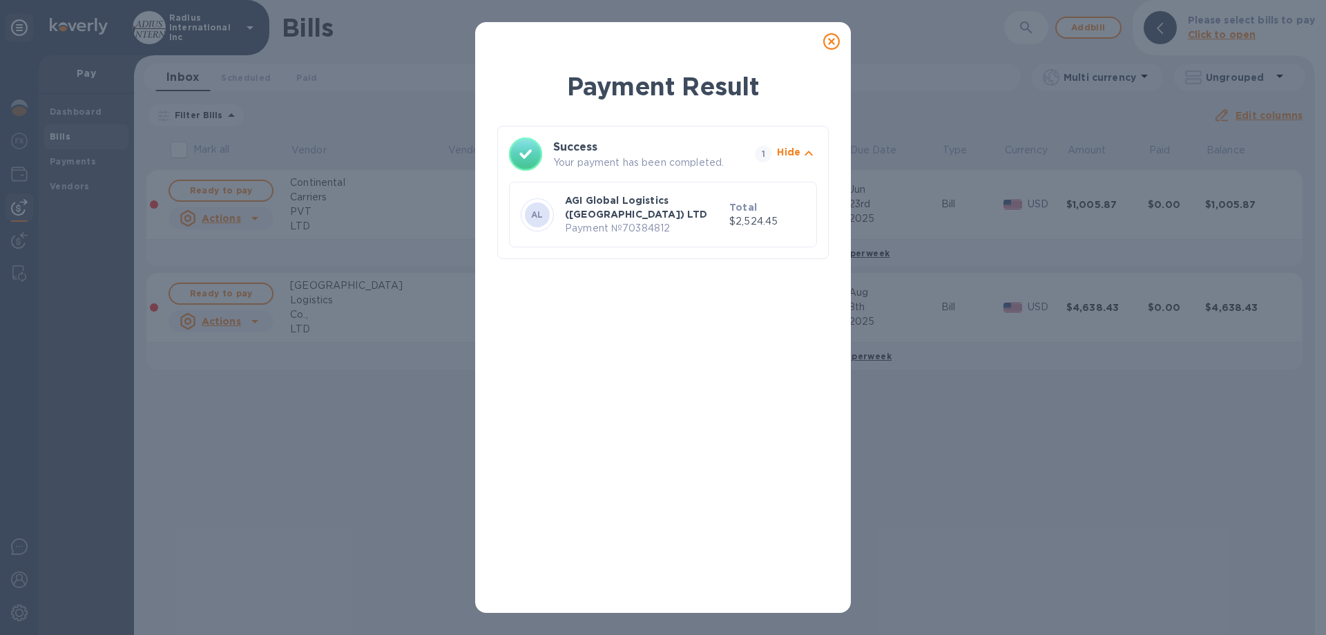
drag, startPoint x: 838, startPoint y: 41, endPoint x: 905, endPoint y: 5, distance: 76.0
click at [838, 41] on icon at bounding box center [831, 41] width 17 height 17
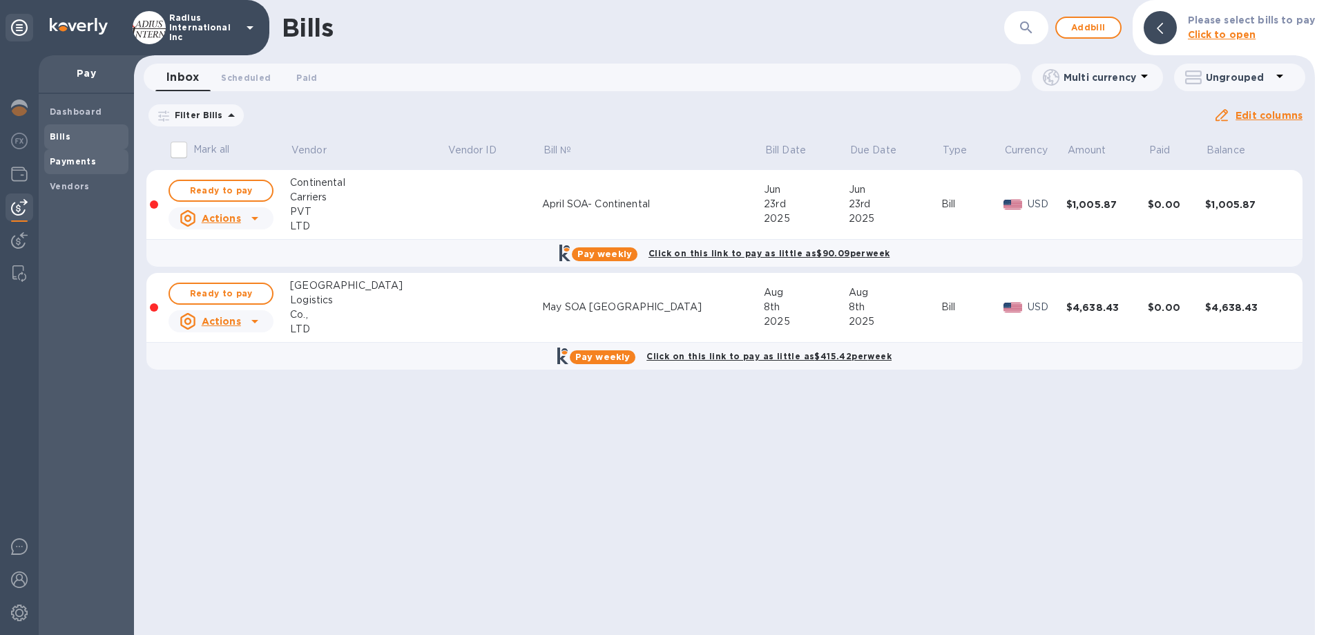
click at [50, 162] on b "Payments" at bounding box center [73, 161] width 46 height 10
